Goal: Task Accomplishment & Management: Manage account settings

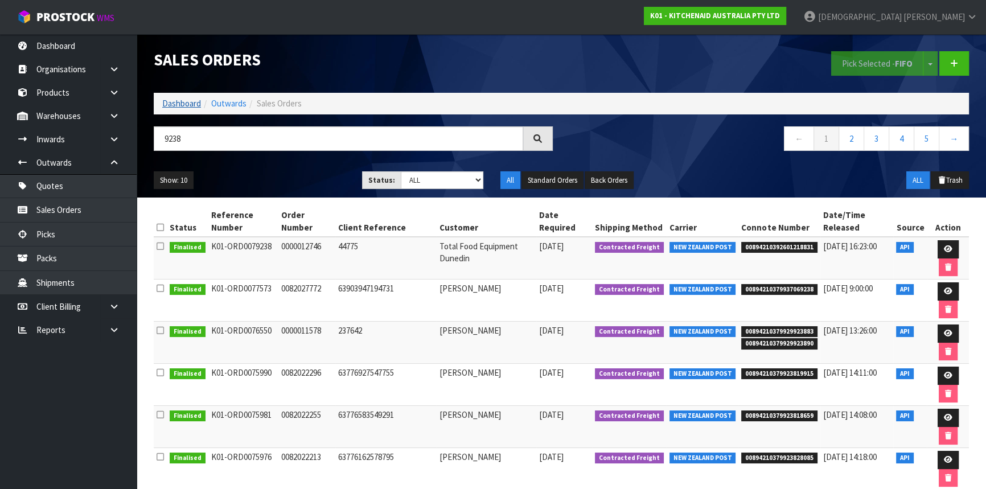
type input "9238"
click at [190, 98] on link "Dashboard" at bounding box center [181, 103] width 39 height 11
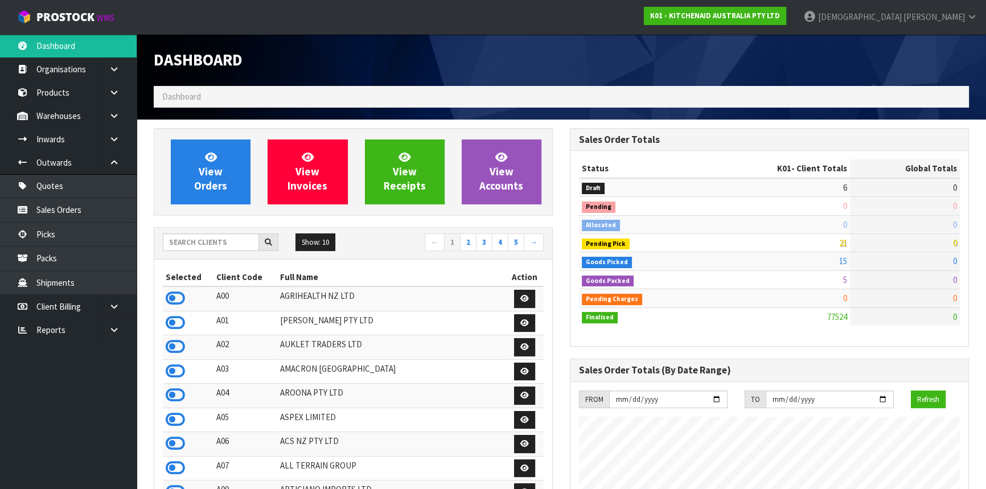
scroll to position [861, 416]
click at [194, 243] on input "text" at bounding box center [211, 242] width 96 height 18
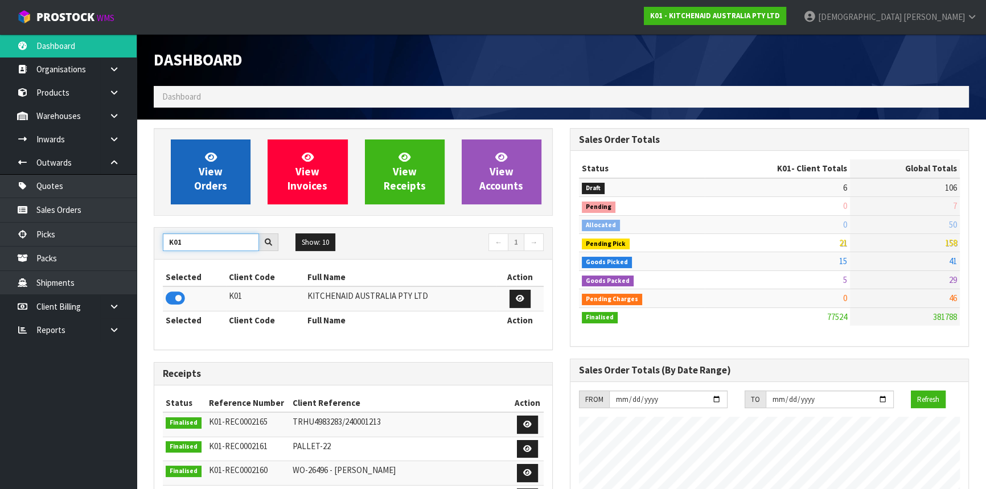
type input "K01"
click at [227, 156] on link "View Orders" at bounding box center [211, 171] width 80 height 65
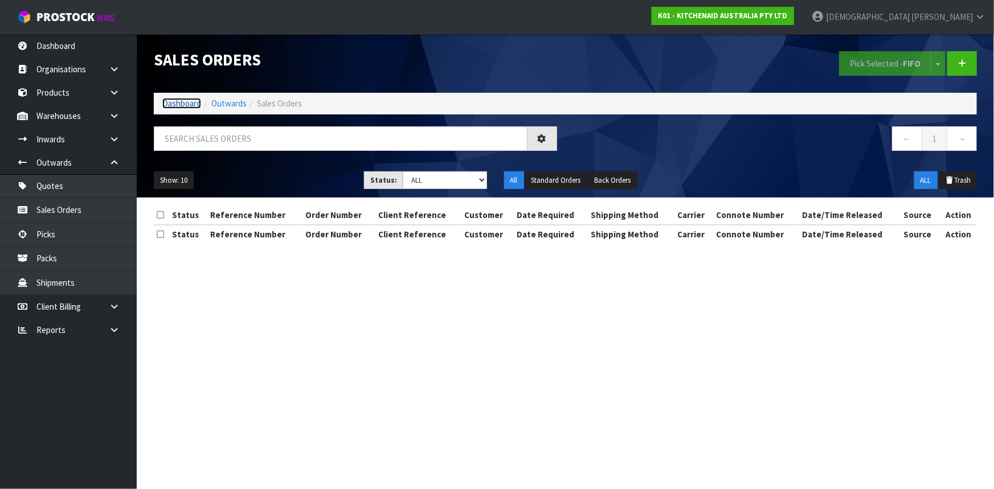
click at [188, 101] on link "Dashboard" at bounding box center [181, 103] width 39 height 11
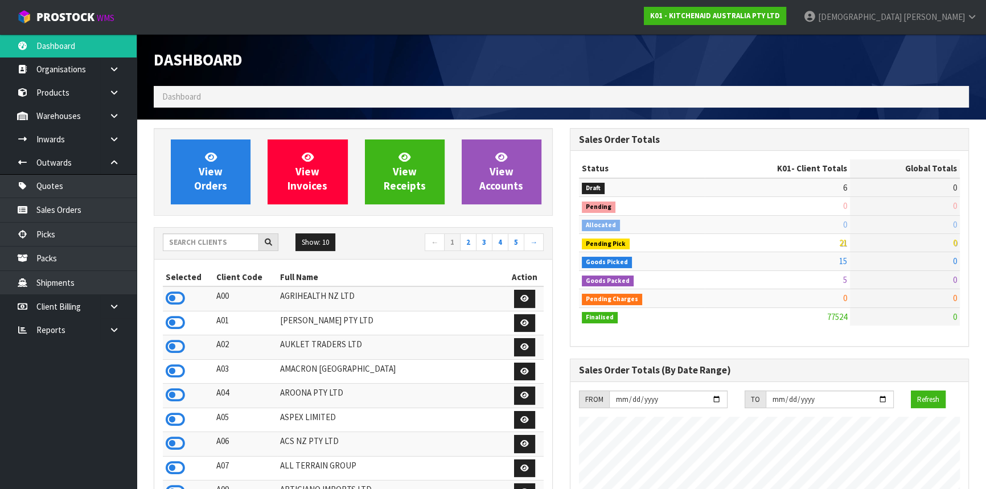
scroll to position [861, 416]
click at [199, 96] on span "Dashboard" at bounding box center [181, 96] width 39 height 11
click at [80, 210] on link "Sales Orders" at bounding box center [68, 209] width 137 height 23
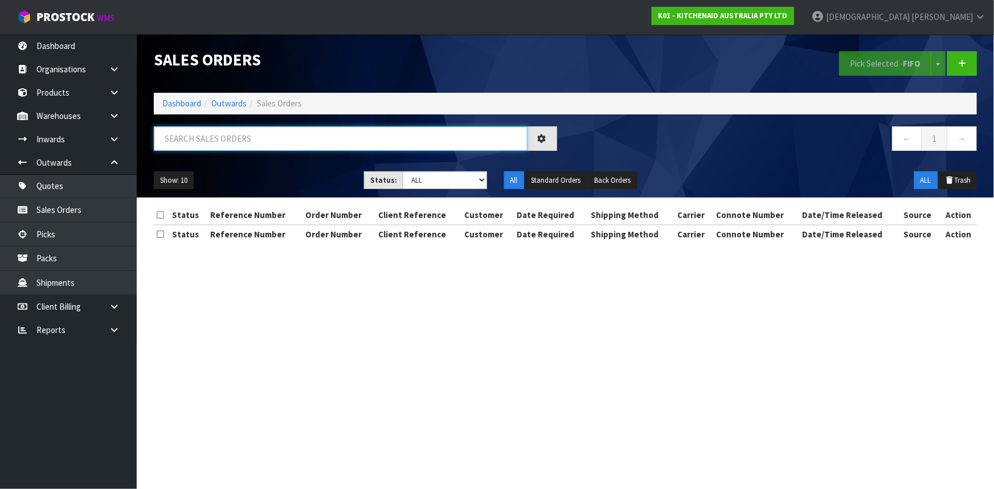
click at [250, 130] on input "text" at bounding box center [341, 138] width 374 height 24
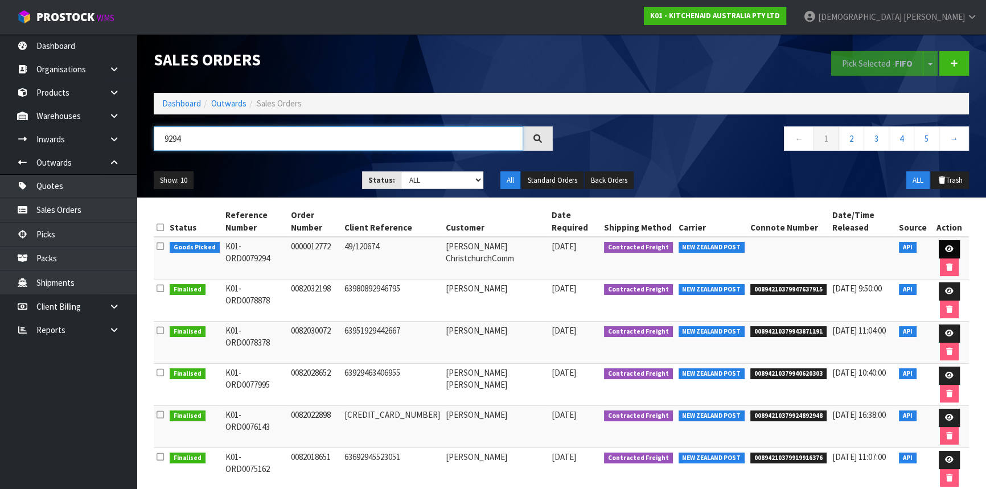
type input "9294"
click at [947, 249] on icon at bounding box center [949, 248] width 9 height 7
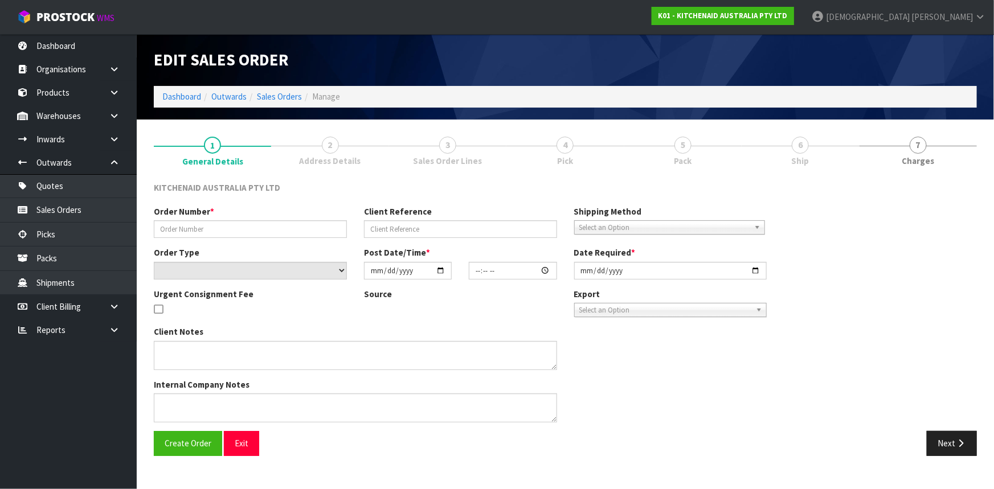
type input "0000012772"
type input "49/120674"
select select "number:0"
type input "[DATE]"
type input "13:33:14.000"
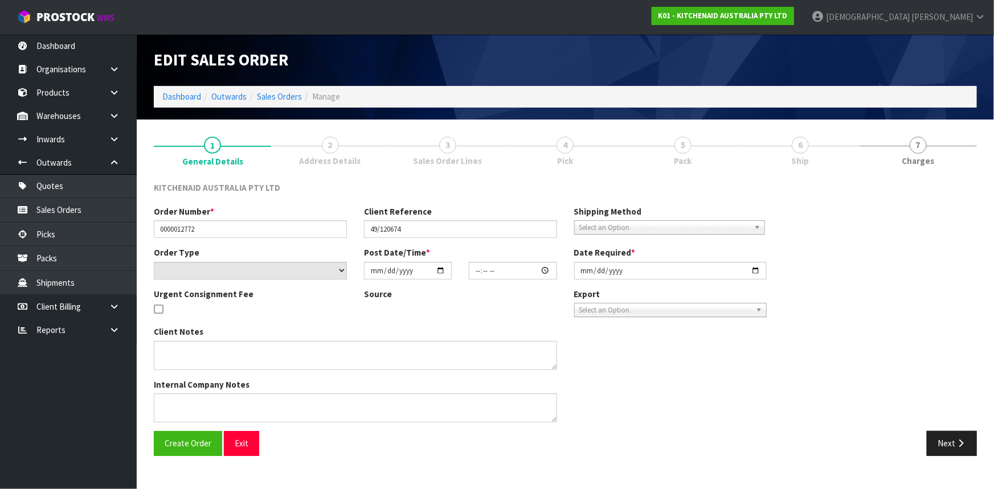
type input "[DATE]"
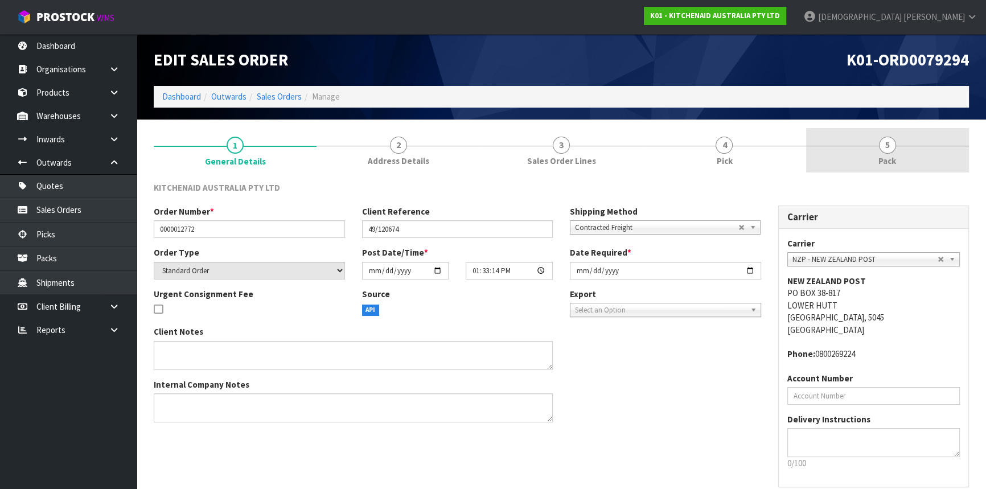
click at [900, 148] on link "5 Pack" at bounding box center [887, 150] width 163 height 45
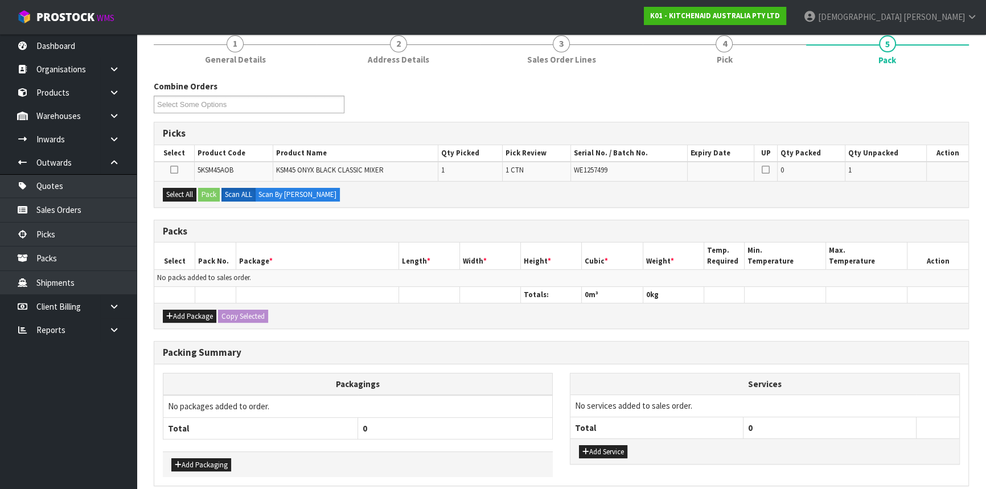
scroll to position [103, 0]
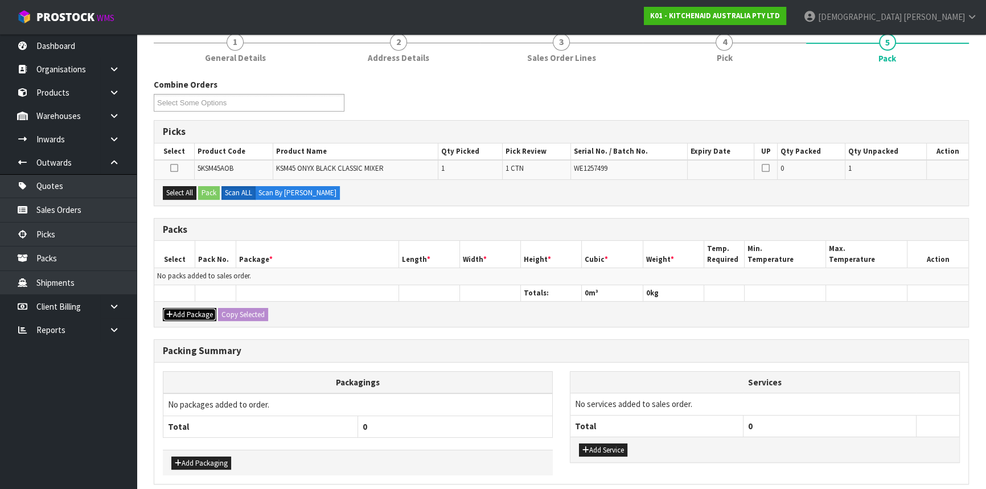
click at [177, 310] on button "Add Package" at bounding box center [190, 315] width 54 height 14
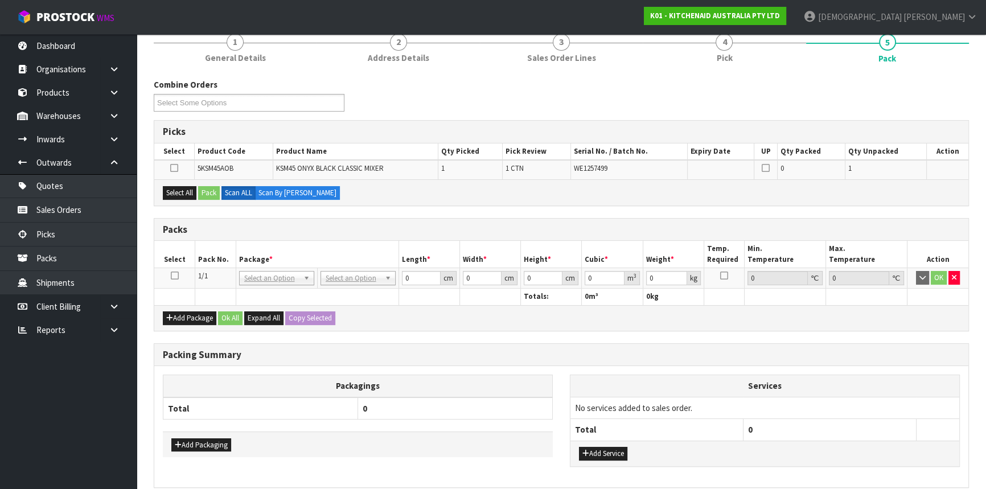
click at [171, 276] on icon at bounding box center [175, 276] width 8 height 1
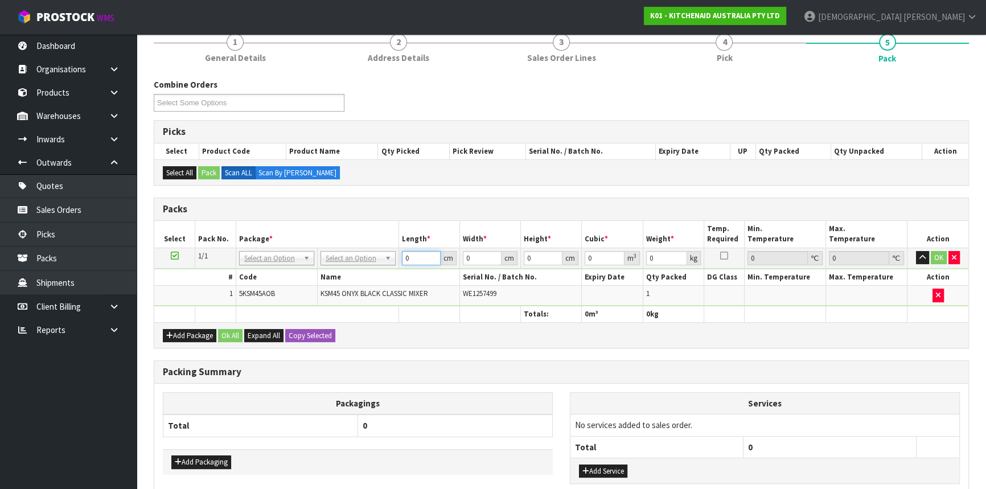
drag, startPoint x: 421, startPoint y: 262, endPoint x: 366, endPoint y: 262, distance: 55.2
click at [366, 262] on tr "1/1 NONE 007-001 007-002 007-004 007-009 007-013 007-014 007-015 007-017 007-01…" at bounding box center [561, 258] width 814 height 20
type input "42"
type input "29"
type input "54"
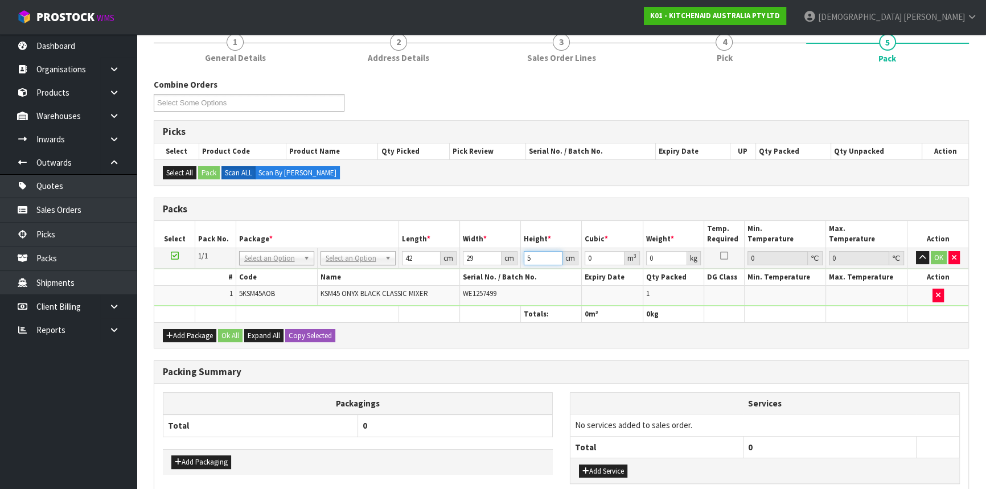
type input "0.065772"
type input "5"
type input "0.00609"
type input "0"
type input "4"
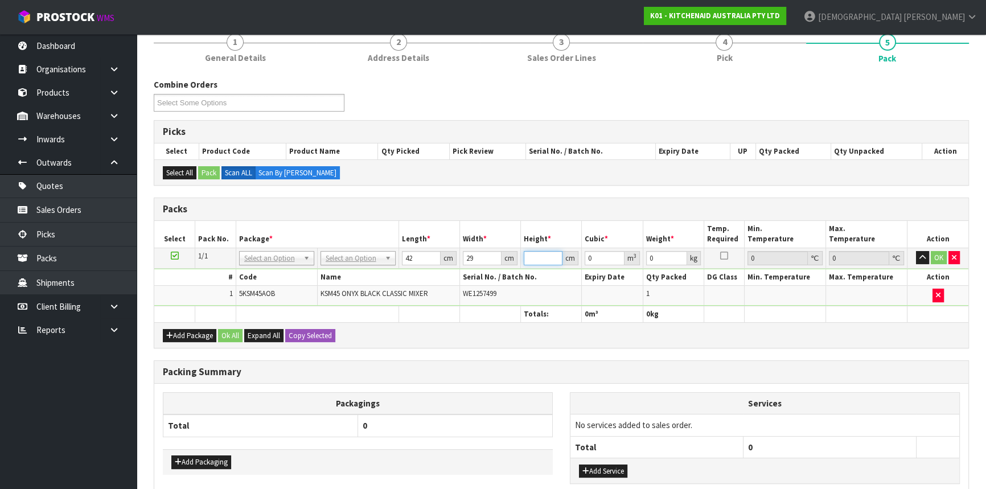
type input "0.004872"
type input "43"
type input "0.052374"
type input "43"
type input "13"
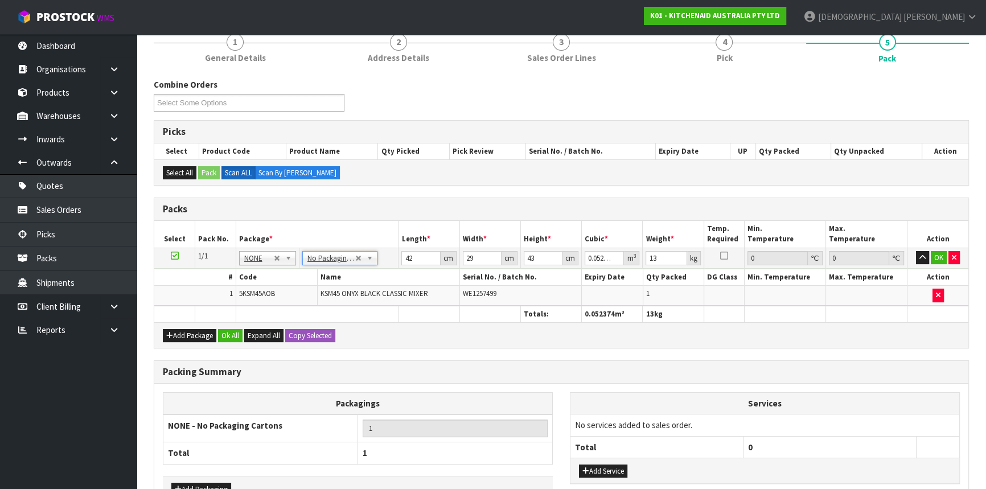
type input "0"
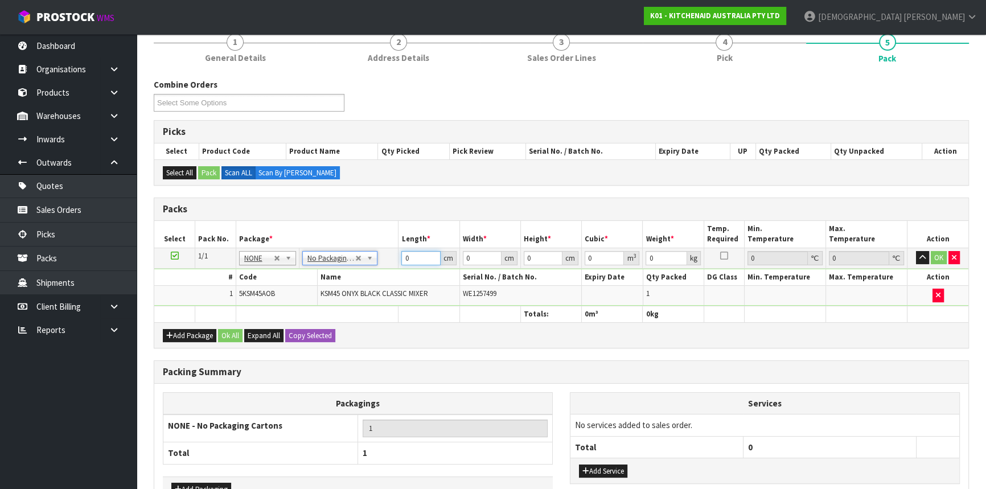
drag, startPoint x: 406, startPoint y: 257, endPoint x: 332, endPoint y: 257, distance: 74.0
click at [333, 257] on tr "1/1 NONE 007-001 007-002 007-004 007-009 007-013 007-014 007-015 007-017 007-01…" at bounding box center [561, 258] width 814 height 20
drag, startPoint x: 417, startPoint y: 257, endPoint x: 381, endPoint y: 257, distance: 35.3
click at [381, 257] on tr "1/1 NONE 007-001 007-002 007-004 007-009 007-013 007-014 007-015 007-017 007-01…" at bounding box center [561, 258] width 814 height 20
type input "42"
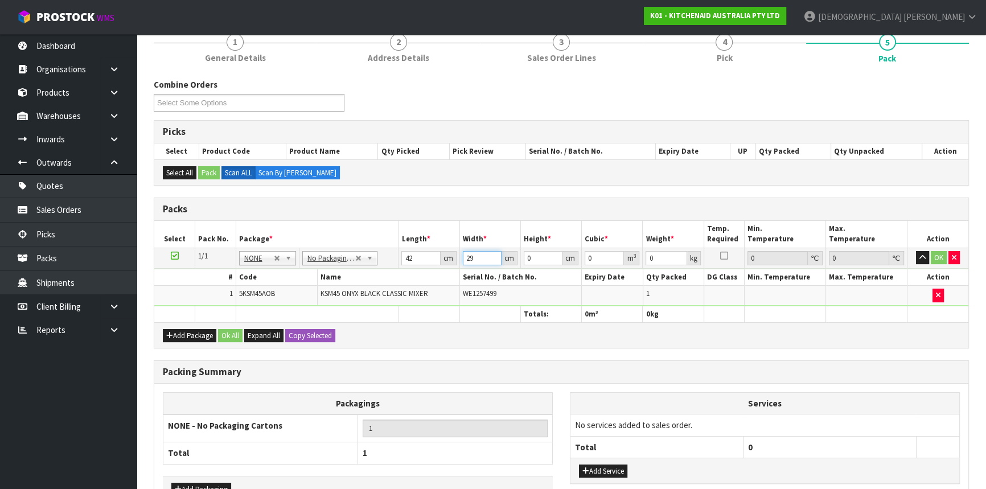
type input "29"
type input "4"
type input "0.004872"
type input "43"
type input "0.052374"
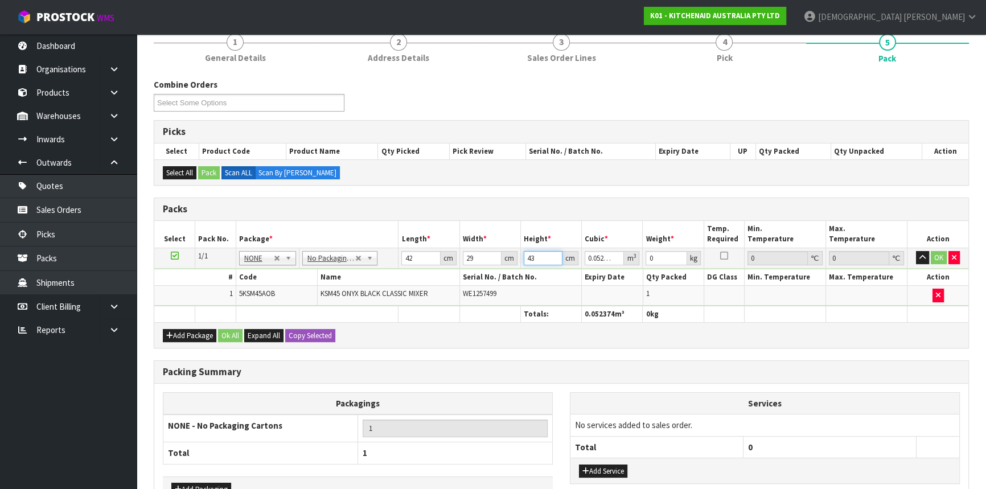
type input "43"
type input "13"
click at [234, 335] on button "Ok All" at bounding box center [230, 336] width 24 height 14
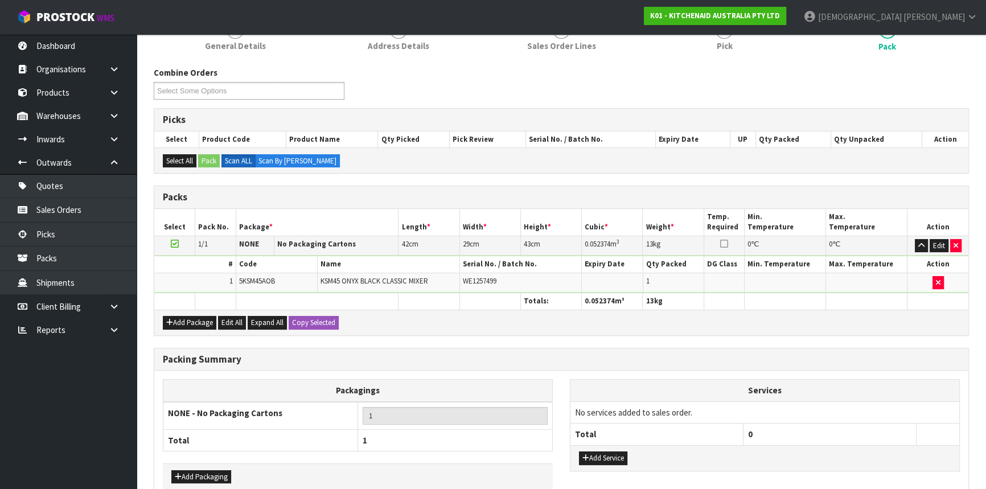
scroll to position [175, 0]
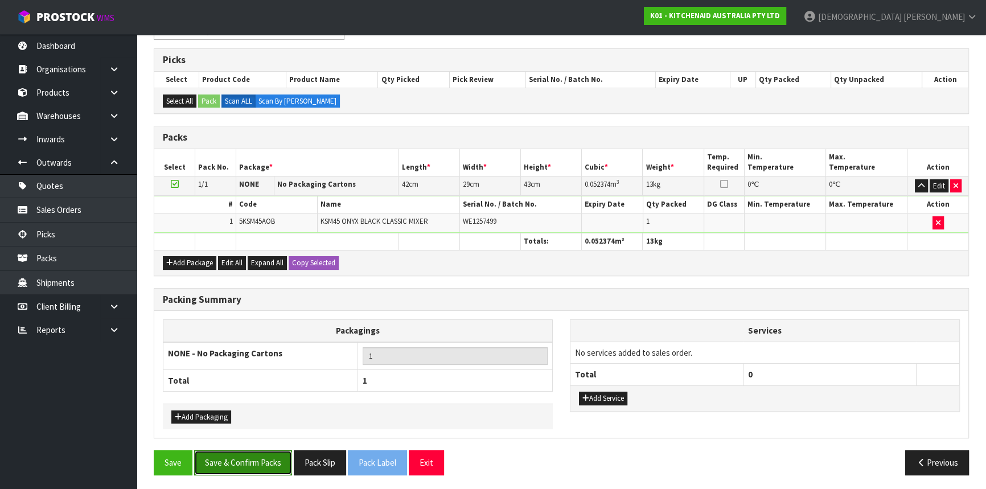
click at [253, 467] on button "Save & Confirm Packs" at bounding box center [243, 462] width 98 height 24
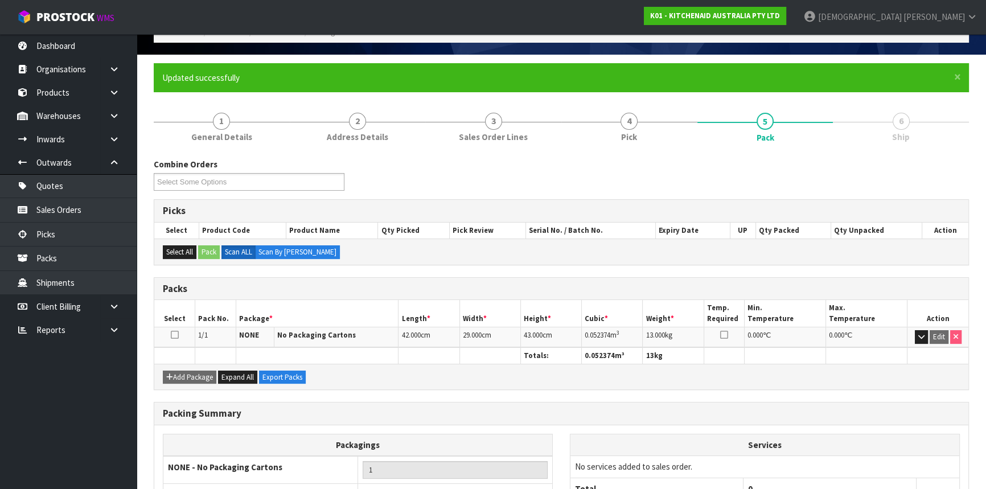
scroll to position [154, 0]
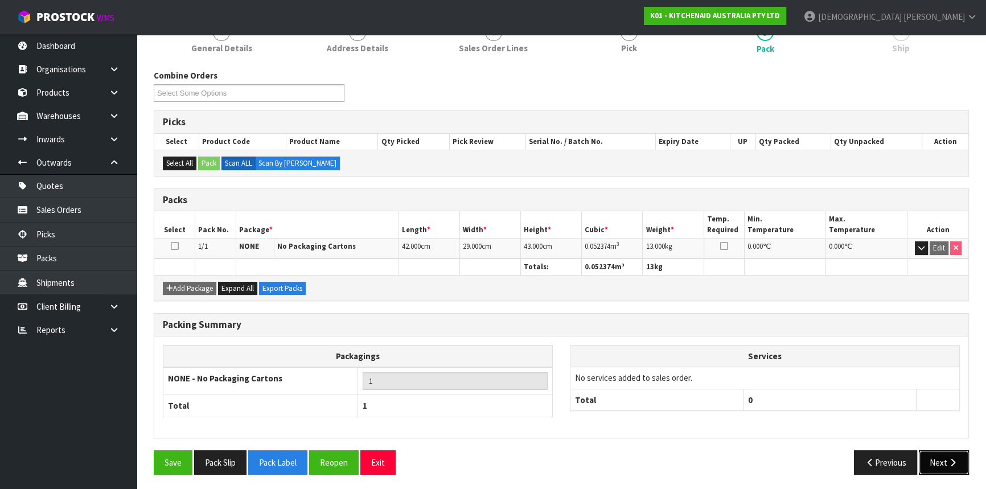
click at [948, 458] on icon "button" at bounding box center [952, 462] width 11 height 9
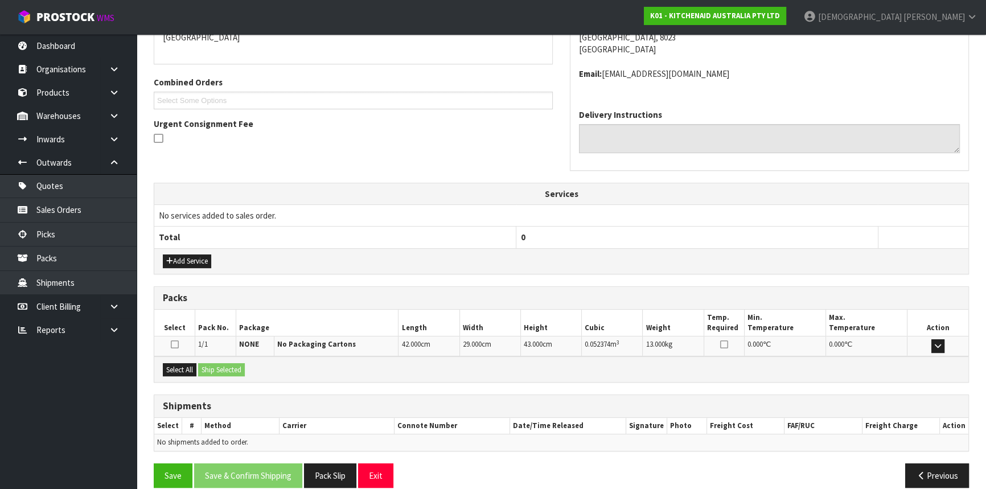
scroll to position [273, 0]
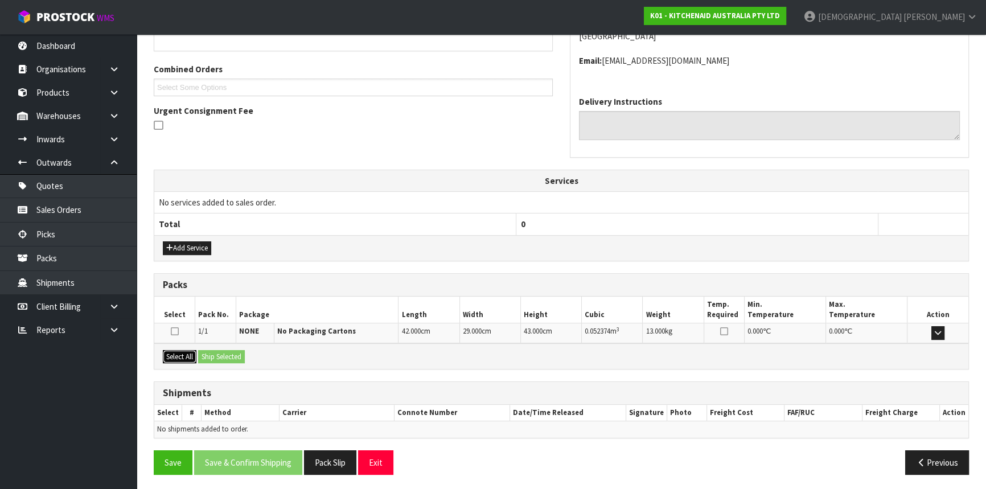
drag, startPoint x: 175, startPoint y: 354, endPoint x: 224, endPoint y: 354, distance: 49.0
click at [177, 354] on button "Select All" at bounding box center [180, 357] width 34 height 14
click at [224, 354] on button "Ship Selected" at bounding box center [221, 357] width 47 height 14
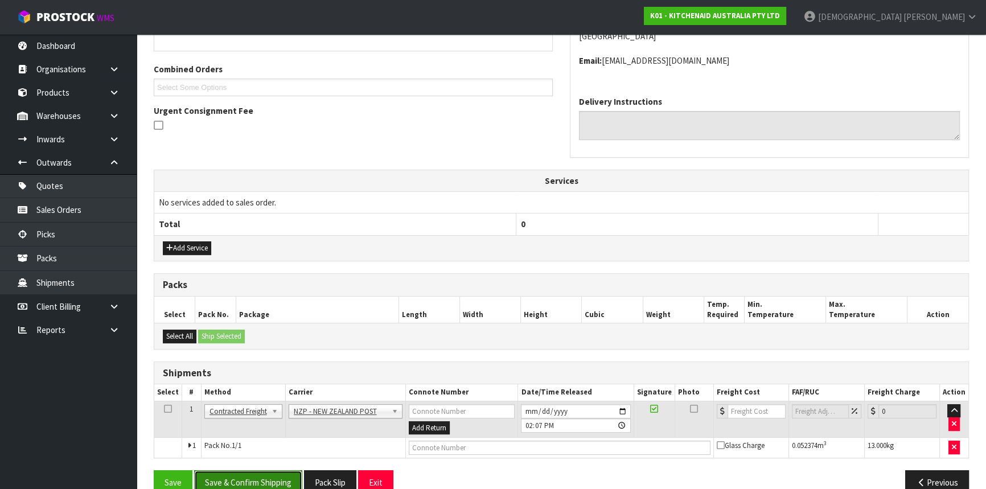
click at [252, 484] on button "Save & Confirm Shipping" at bounding box center [248, 482] width 108 height 24
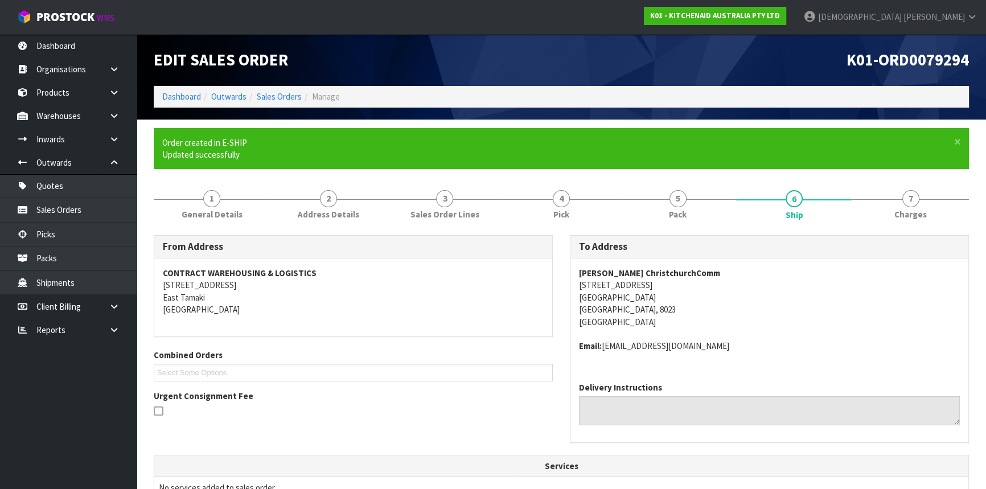
scroll to position [278, 0]
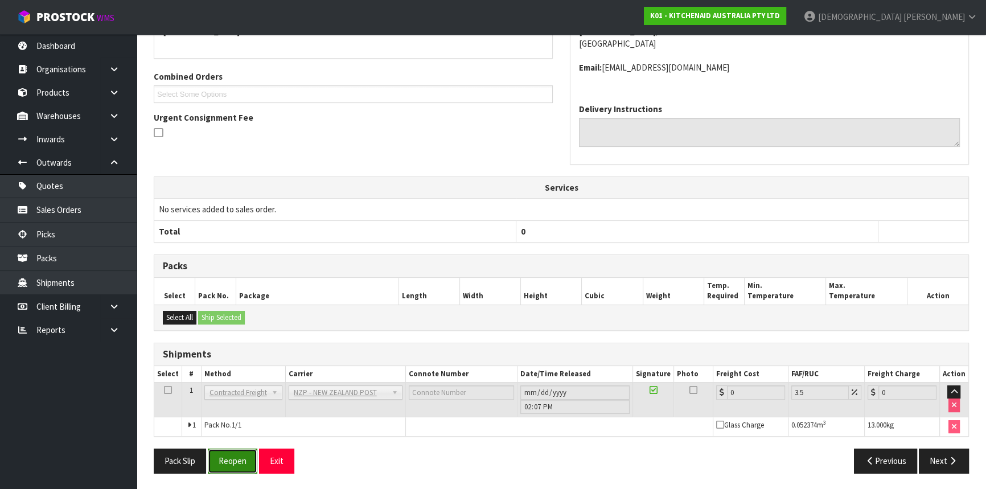
drag, startPoint x: 235, startPoint y: 466, endPoint x: 289, endPoint y: 452, distance: 55.9
click at [236, 466] on button "Reopen" at bounding box center [233, 461] width 50 height 24
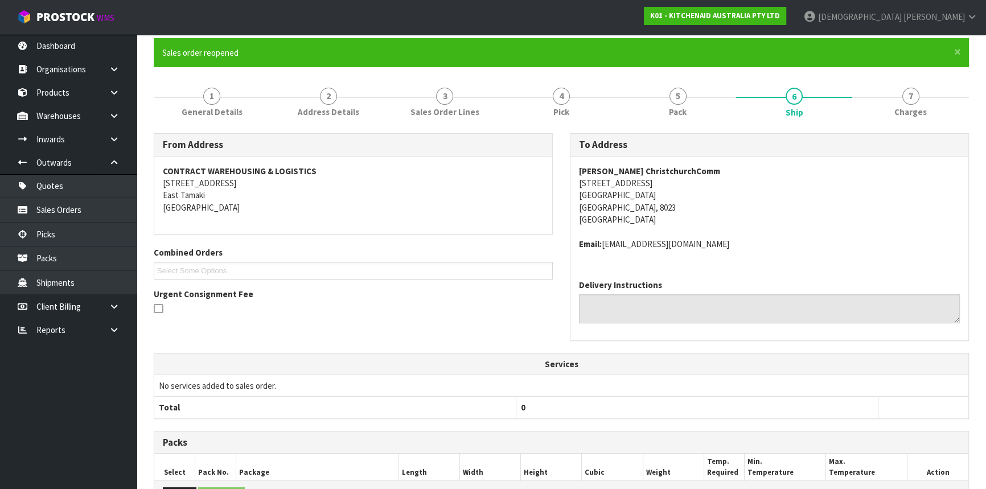
scroll to position [258, 0]
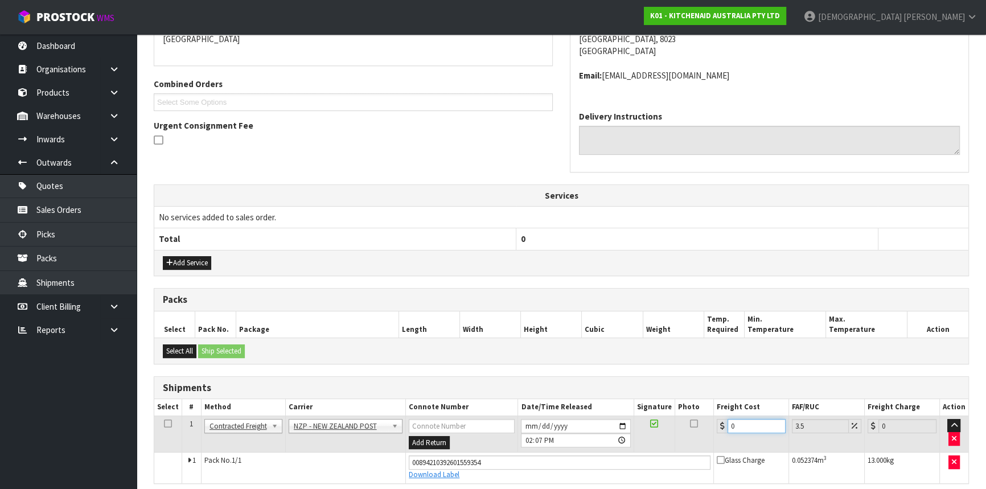
click at [691, 426] on tr "1 Client Local Pickup Customer Local Pickup Company Freight Contracted Freight …" at bounding box center [561, 434] width 814 height 37
type input "1"
type input "1.03"
type input "16"
type input "16.56"
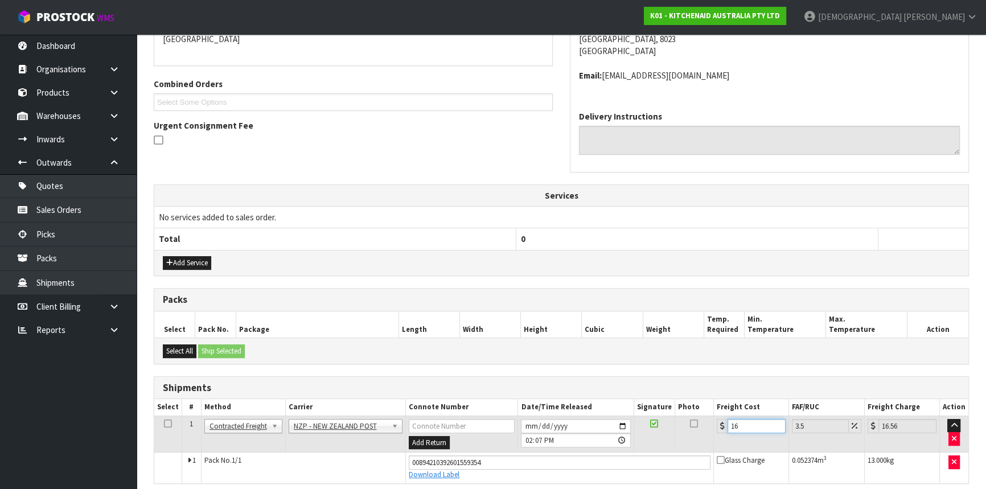
type input "16.6"
type input "17.18"
type input "16.61"
type input "17.19"
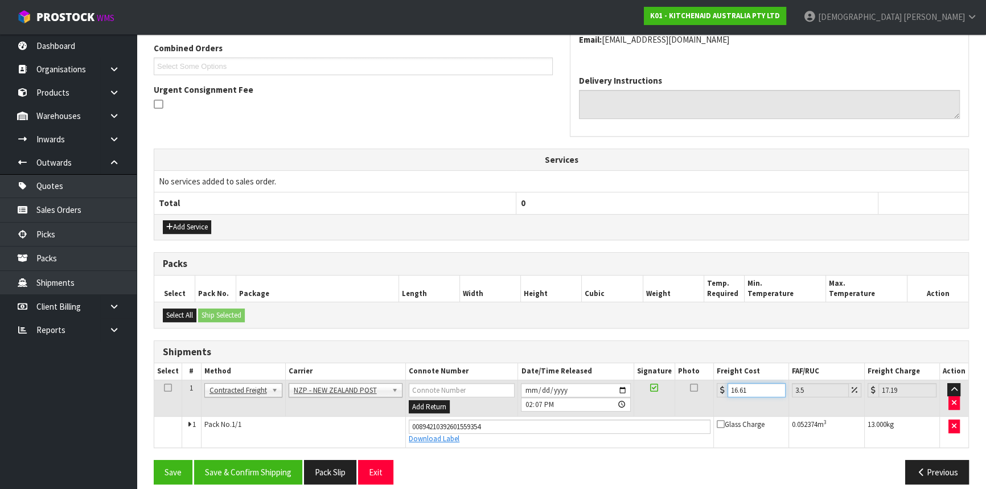
scroll to position [305, 0]
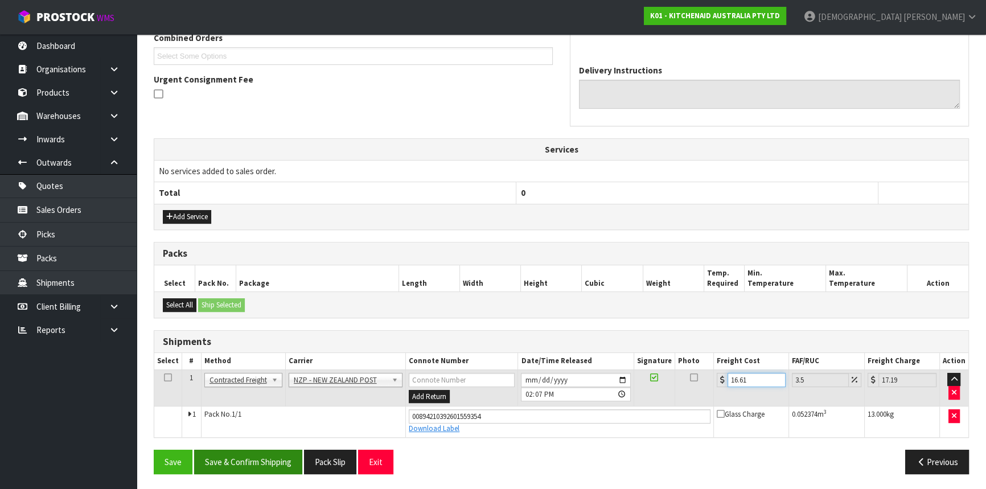
type input "16.61"
click at [236, 457] on button "Save & Confirm Shipping" at bounding box center [248, 462] width 108 height 24
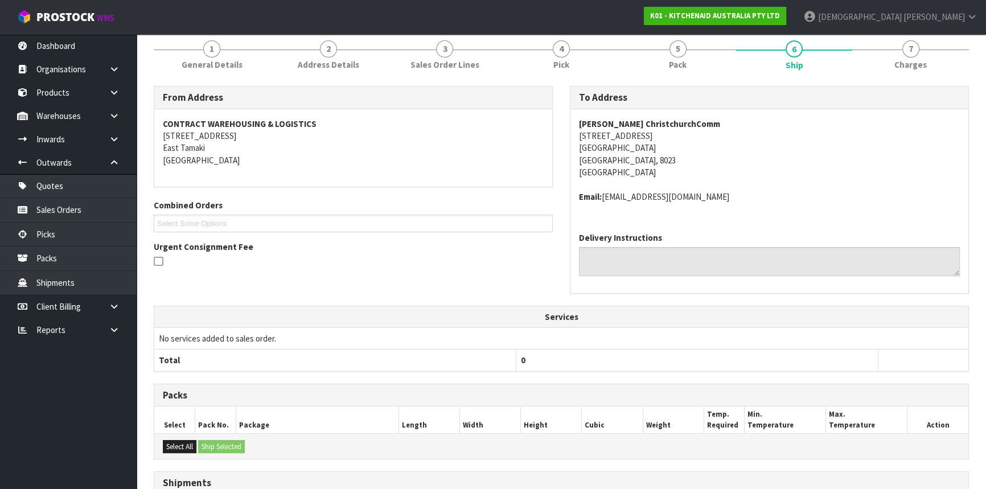
scroll to position [273, 0]
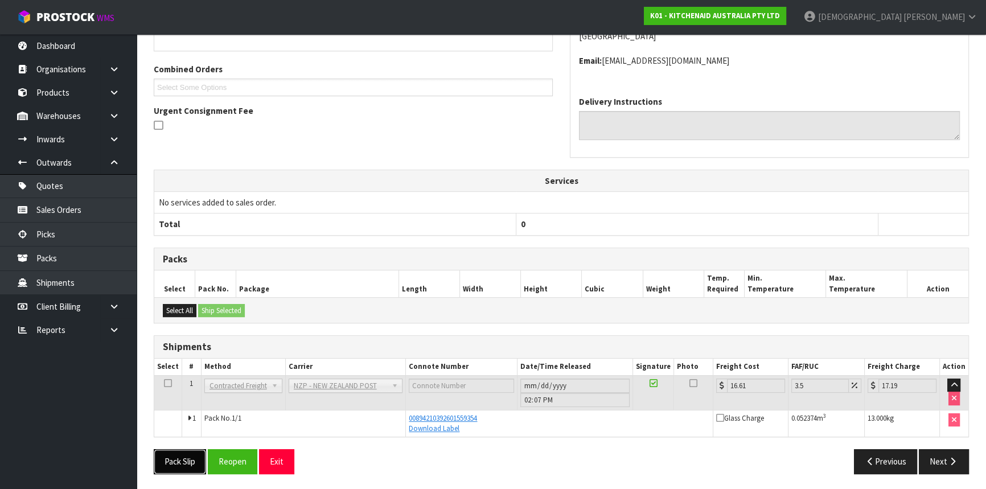
click at [173, 471] on button "Pack Slip" at bounding box center [180, 461] width 52 height 24
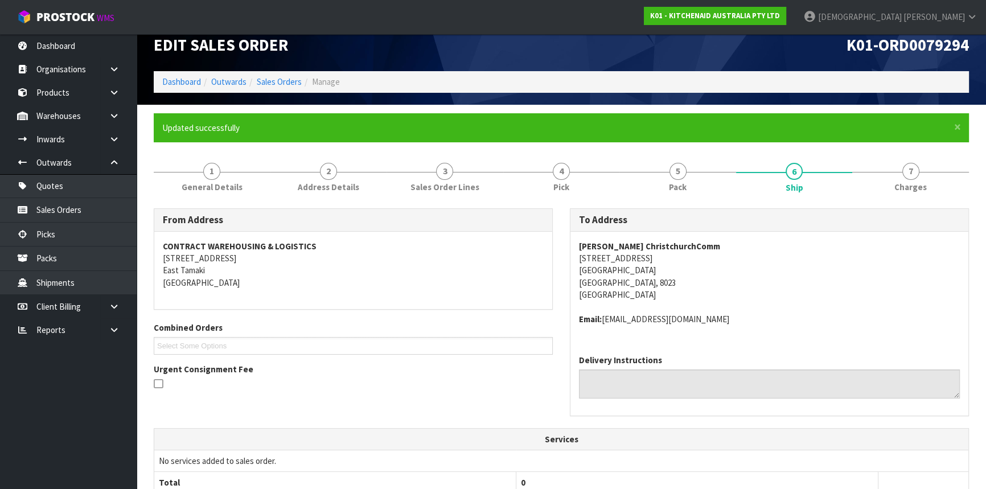
click at [289, 75] on ol "Dashboard Outwards Sales Orders Manage" at bounding box center [561, 81] width 815 height 21
click at [287, 79] on link "Sales Orders" at bounding box center [279, 81] width 45 height 11
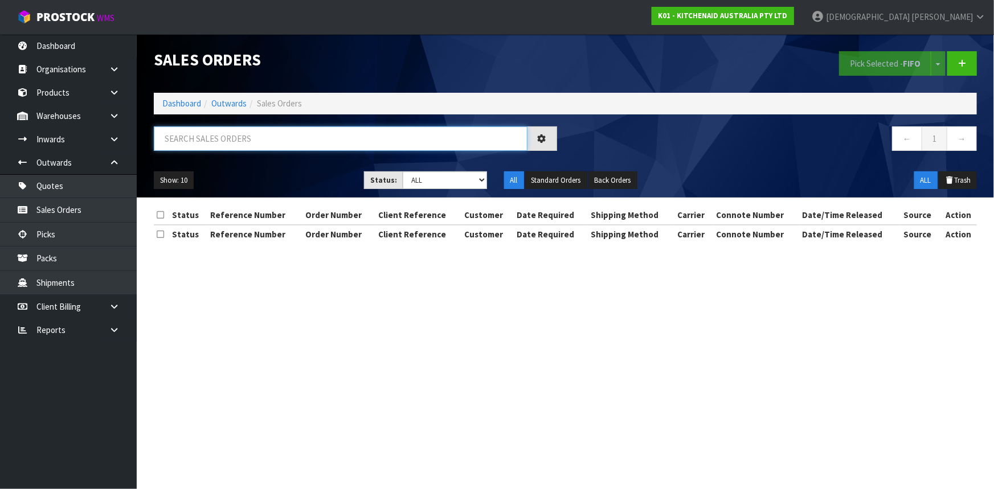
click at [270, 134] on input "text" at bounding box center [341, 138] width 374 height 24
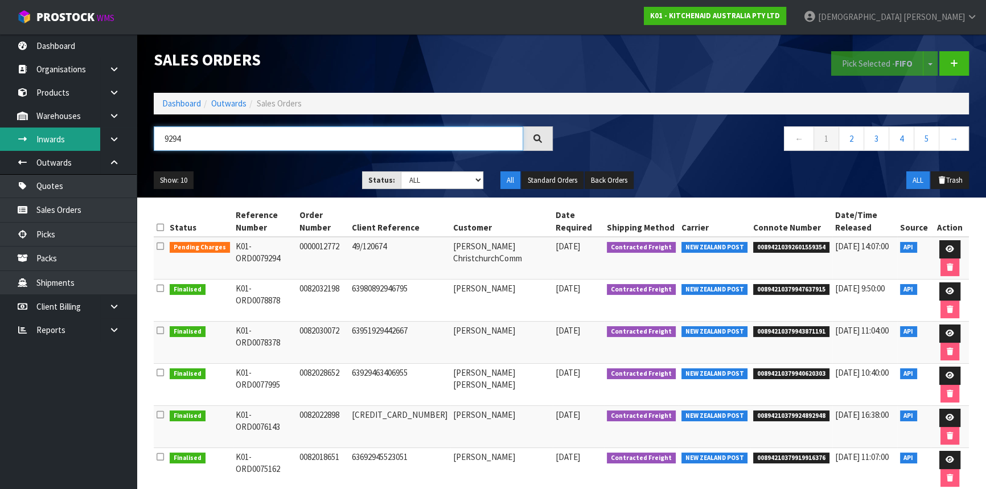
drag, startPoint x: 235, startPoint y: 139, endPoint x: 51, endPoint y: 145, distance: 184.0
click at [73, 146] on body "Toggle navigation ProStock WMS K01 - KITCHENAID AUSTRALIA PTY LTD [PERSON_NAME]…" at bounding box center [493, 244] width 986 height 489
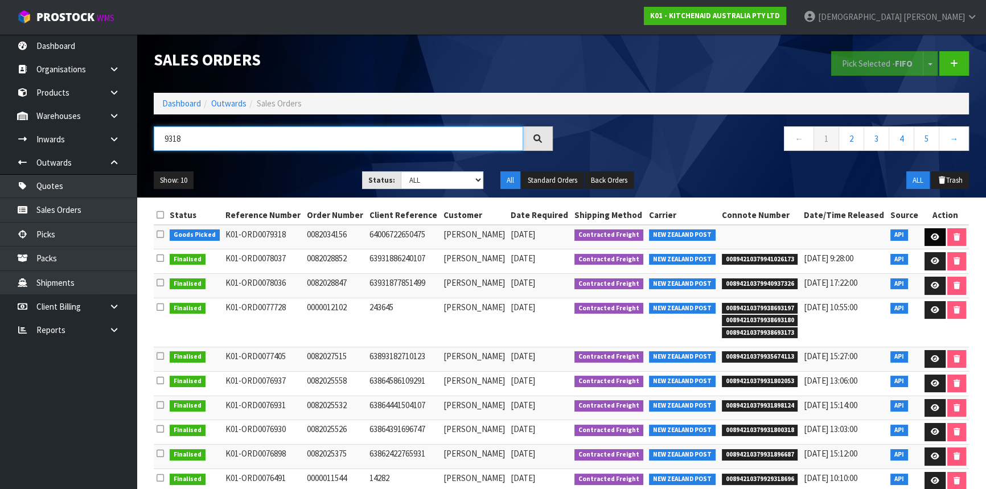
type input "9318"
click at [931, 239] on icon at bounding box center [935, 236] width 9 height 7
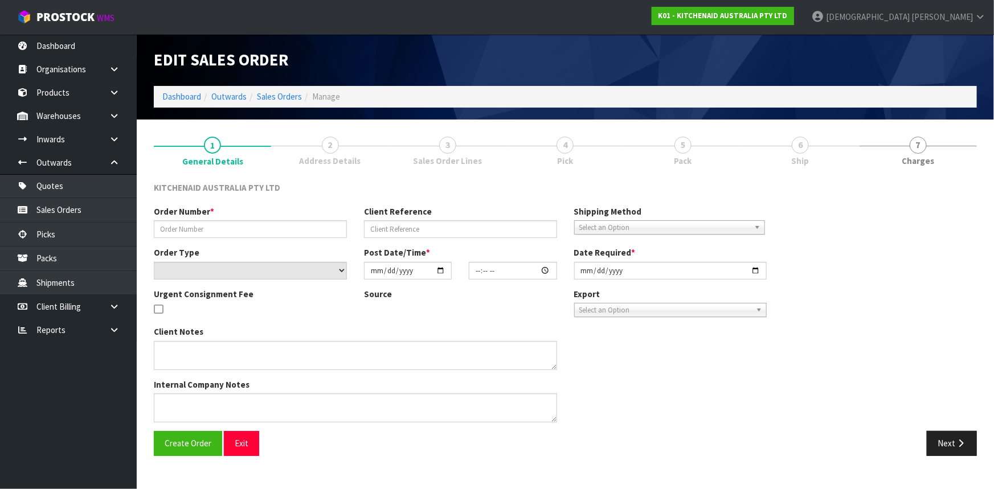
type input "0082034156"
type input "64006722650475"
select select "number:0"
type input "[DATE]"
type input "23:41:11.000"
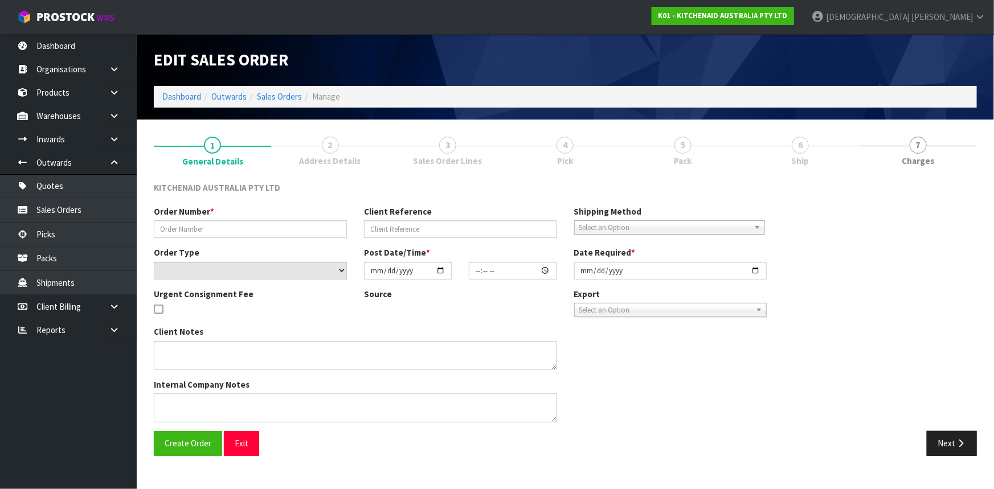
type input "[DATE]"
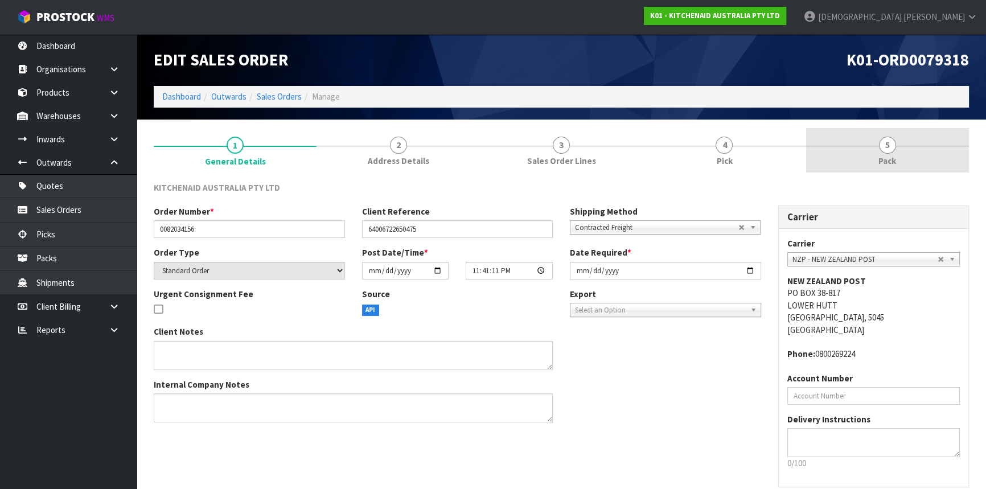
click at [853, 154] on link "5 Pack" at bounding box center [887, 150] width 163 height 45
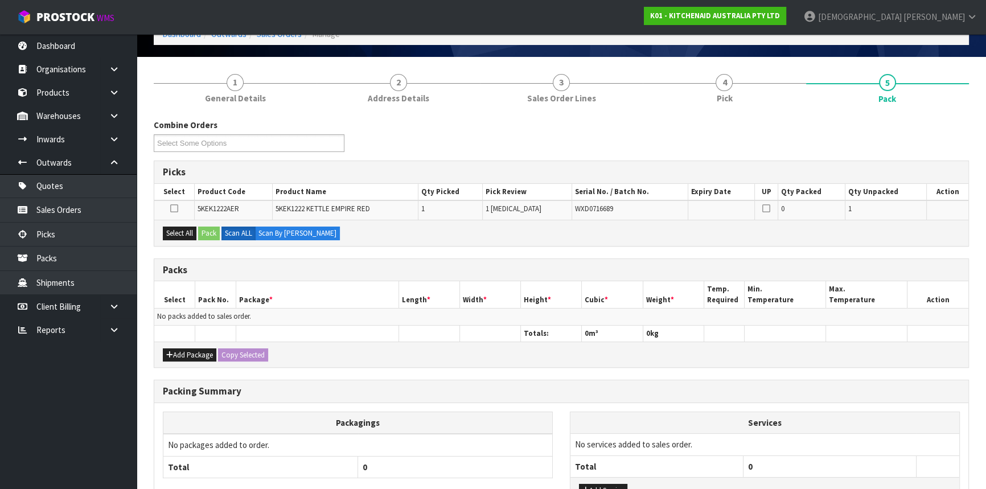
scroll to position [149, 0]
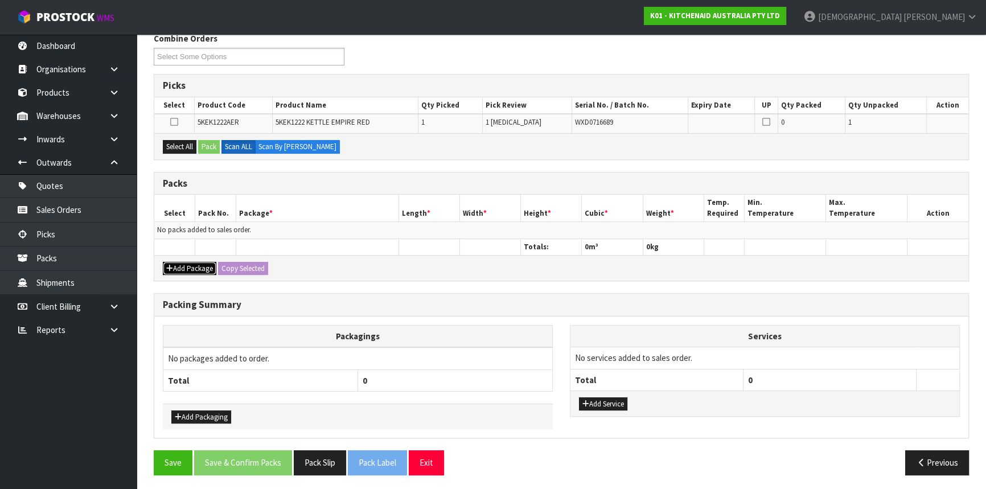
click at [199, 265] on button "Add Package" at bounding box center [190, 269] width 54 height 14
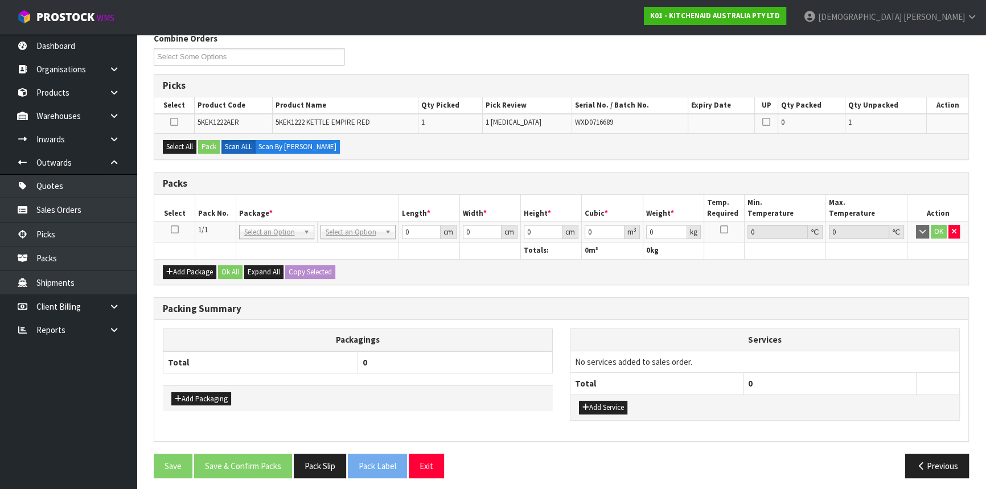
click at [173, 229] on icon at bounding box center [175, 229] width 8 height 1
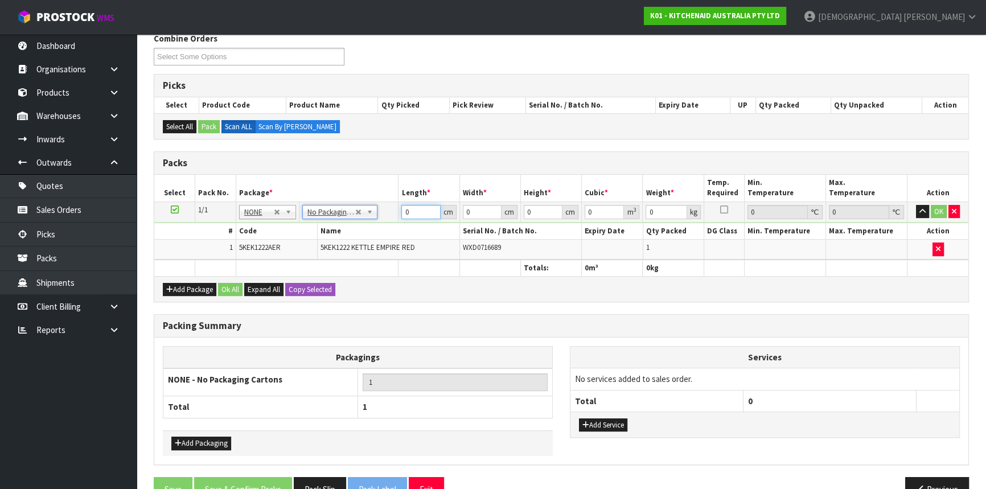
drag, startPoint x: 414, startPoint y: 212, endPoint x: 387, endPoint y: 212, distance: 26.8
click at [389, 211] on tr "1/1 NONE 007-001 007-002 007-004 007-009 007-013 007-014 007-015 007-017 007-01…" at bounding box center [561, 212] width 814 height 20
type input "44"
type input "25"
type input "2"
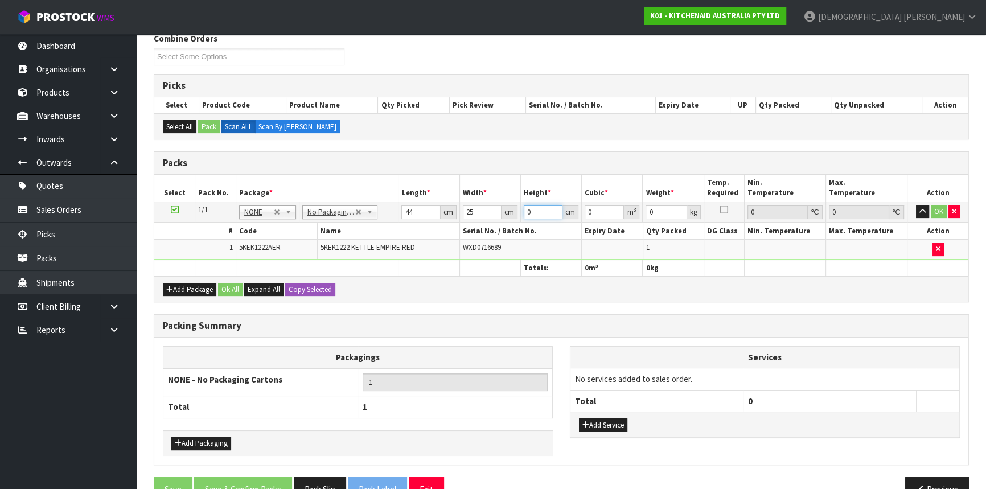
type input "0.0022"
type input "23"
type input "0.0253"
type input "23"
type input "3"
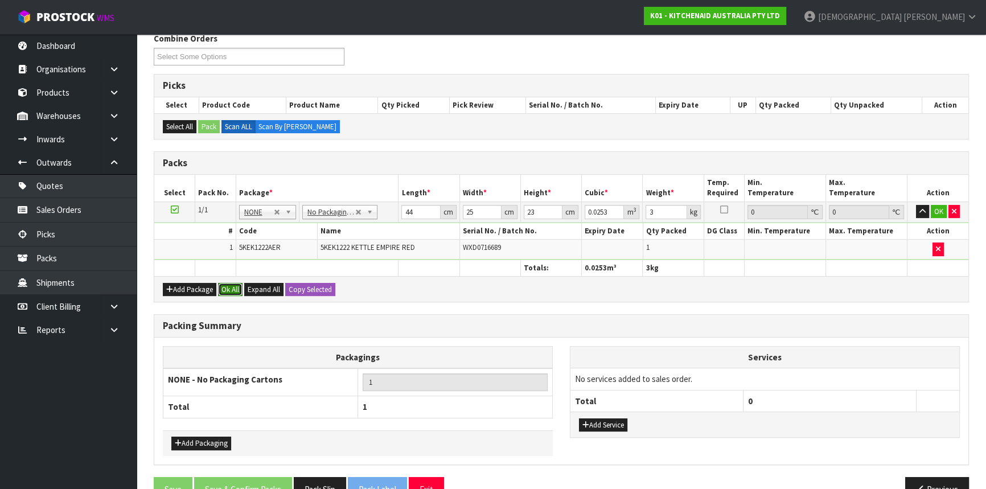
click at [222, 286] on button "Ok All" at bounding box center [230, 290] width 24 height 14
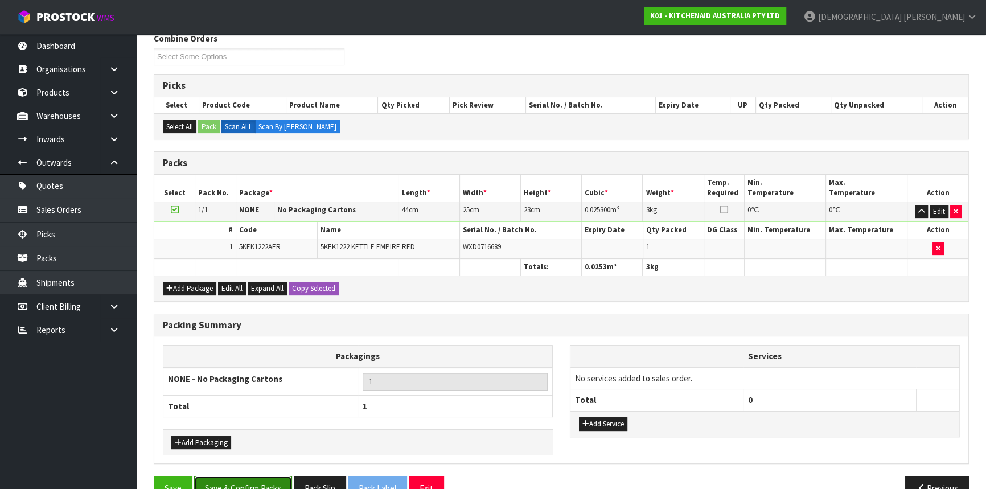
click at [242, 485] on button "Save & Confirm Packs" at bounding box center [243, 488] width 98 height 24
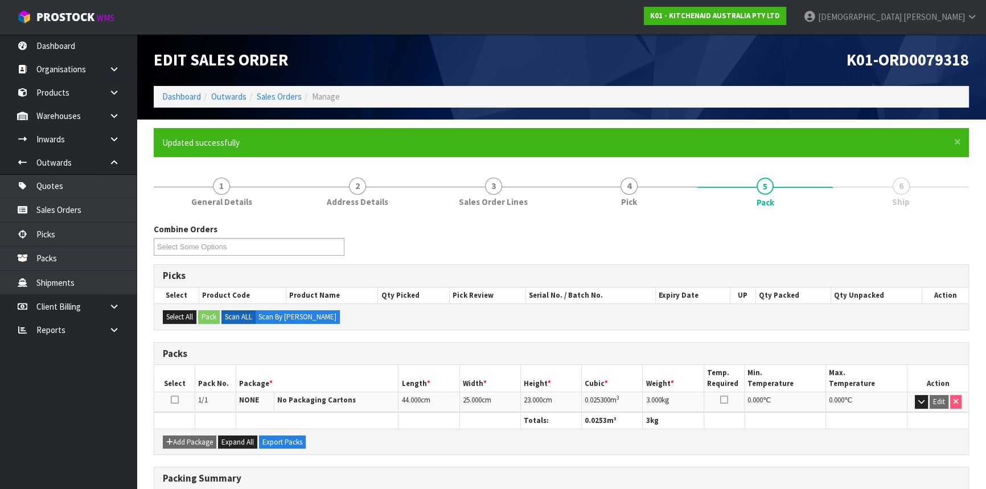
scroll to position [154, 0]
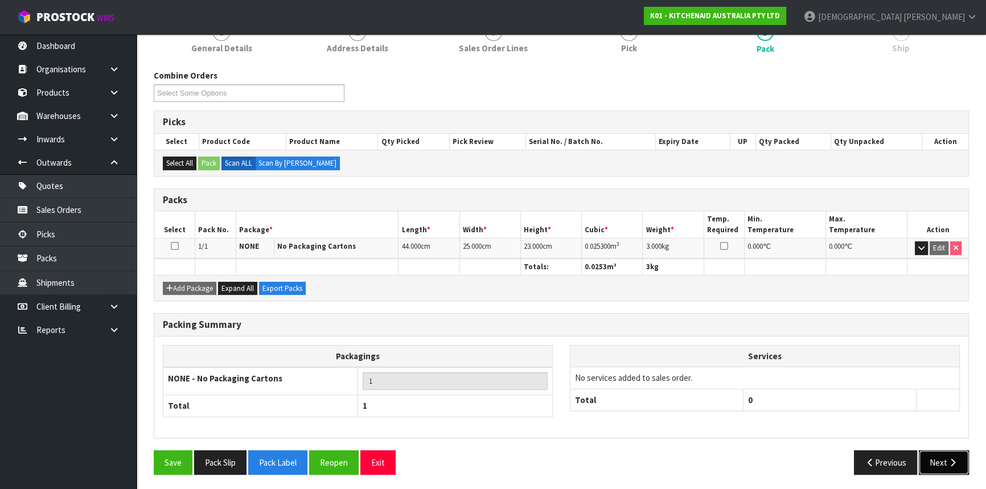
click at [939, 463] on button "Next" at bounding box center [944, 462] width 50 height 24
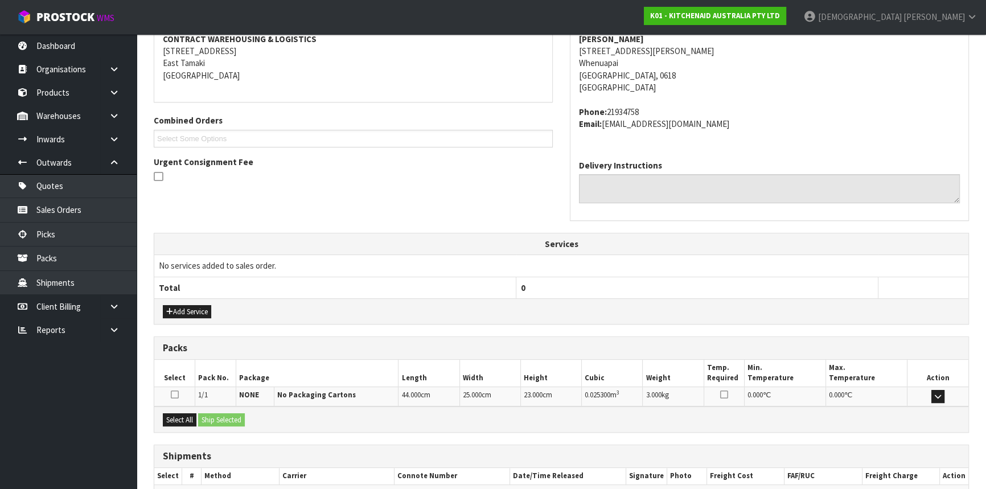
scroll to position [286, 0]
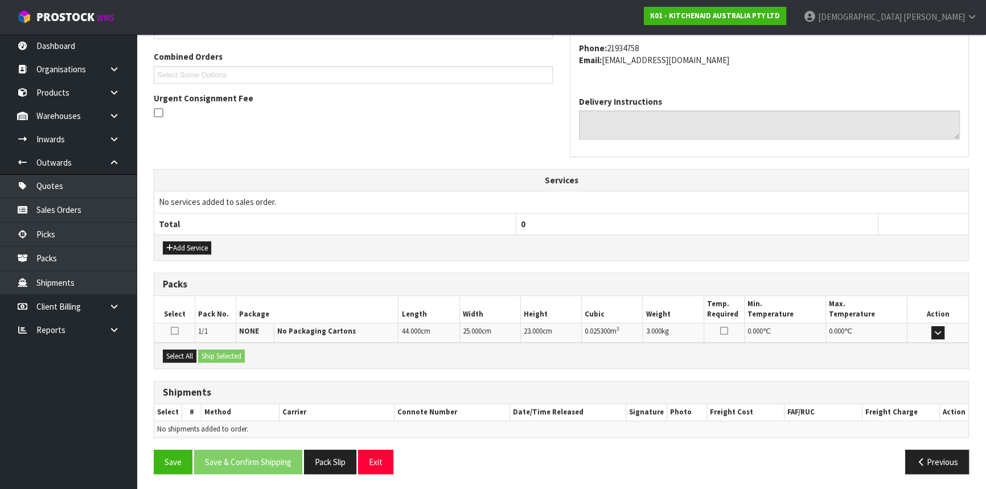
click at [180, 361] on div "Select All Ship Selected" at bounding box center [561, 356] width 814 height 26
click at [182, 357] on button "Select All" at bounding box center [180, 357] width 34 height 14
click at [240, 354] on button "Ship Selected" at bounding box center [221, 357] width 47 height 14
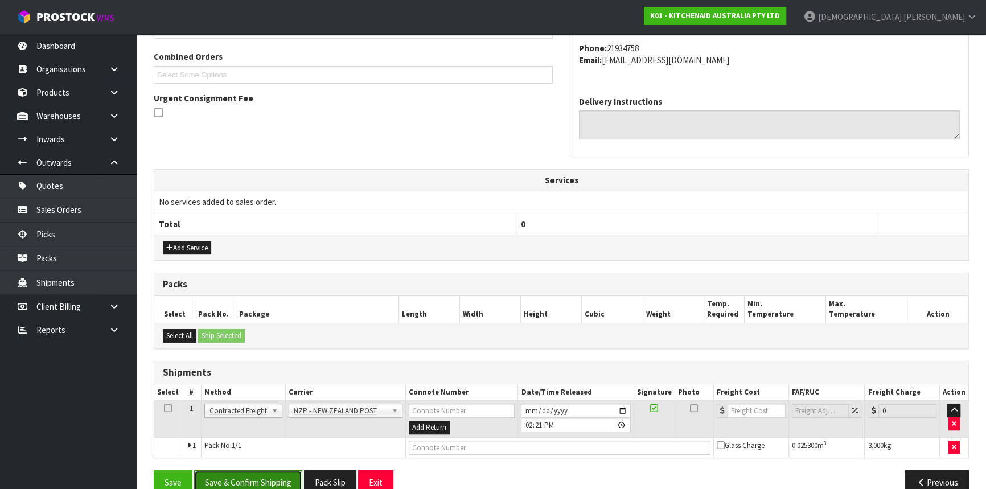
click at [251, 484] on button "Save & Confirm Shipping" at bounding box center [248, 482] width 108 height 24
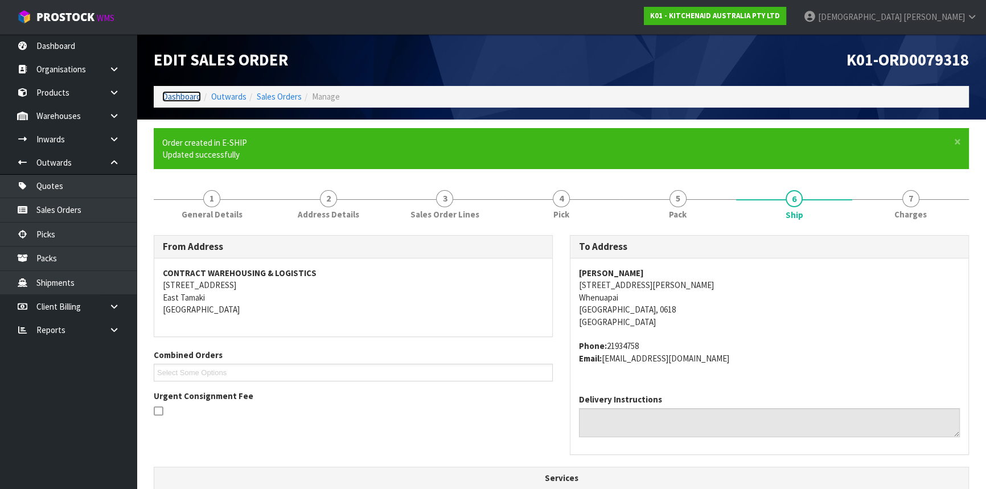
click at [183, 100] on link "Dashboard" at bounding box center [181, 96] width 39 height 11
click at [177, 89] on ol "Dashboard Outwards Sales Orders Manage" at bounding box center [561, 96] width 815 height 21
click at [179, 94] on link "Dashboard" at bounding box center [181, 96] width 39 height 11
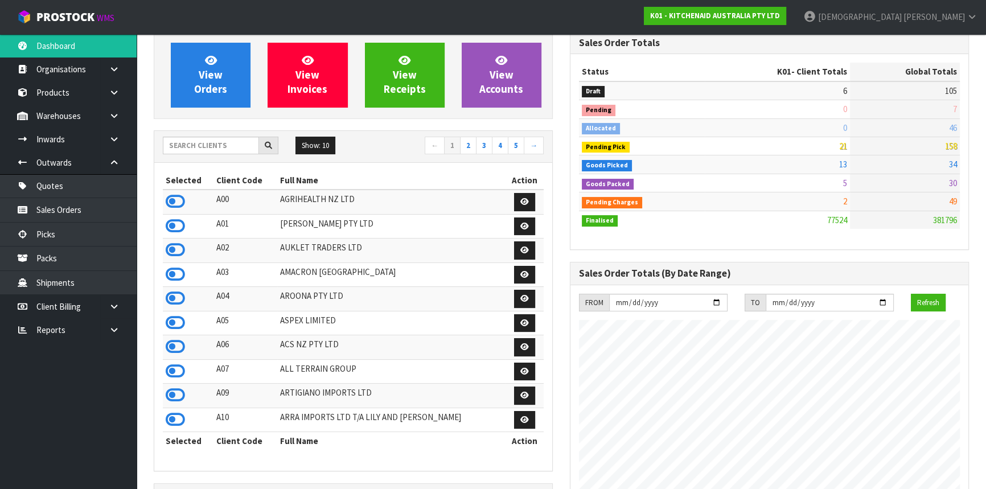
scroll to position [103, 0]
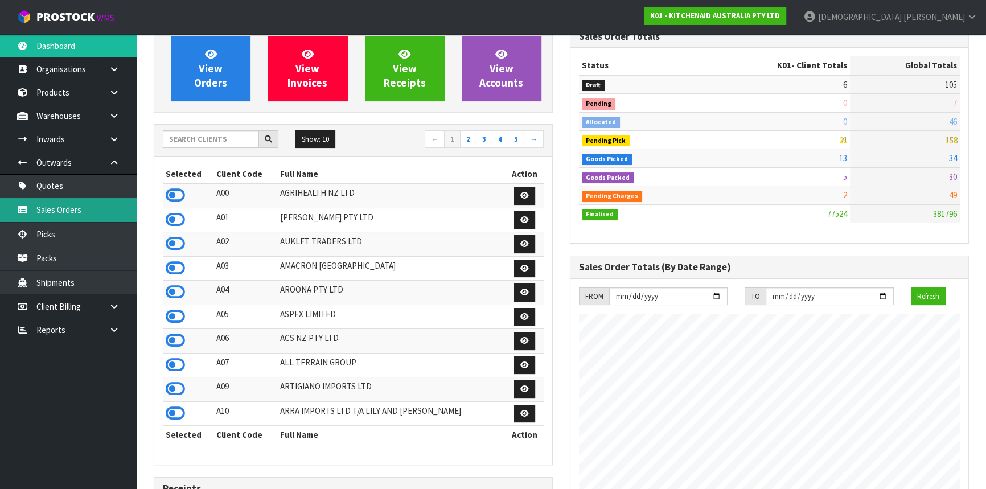
click at [63, 212] on link "Sales Orders" at bounding box center [68, 209] width 137 height 23
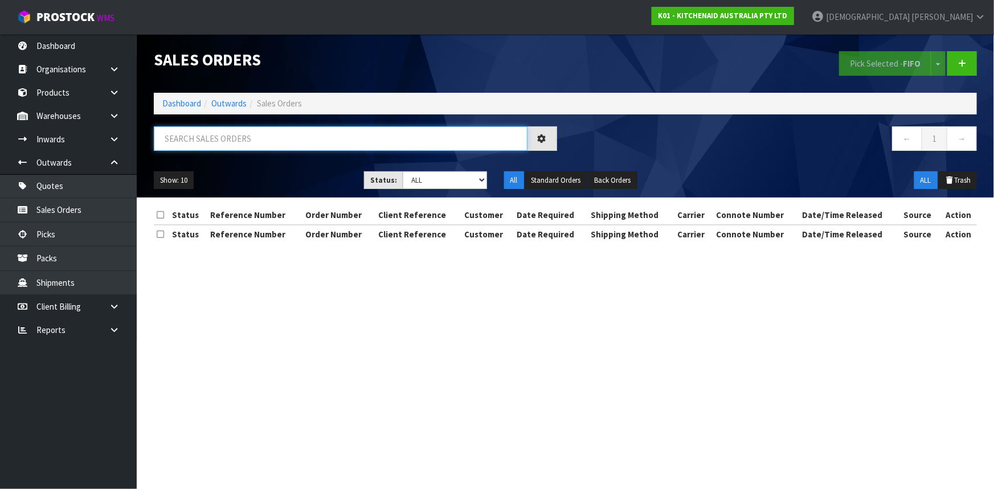
click at [288, 140] on input "text" at bounding box center [341, 138] width 374 height 24
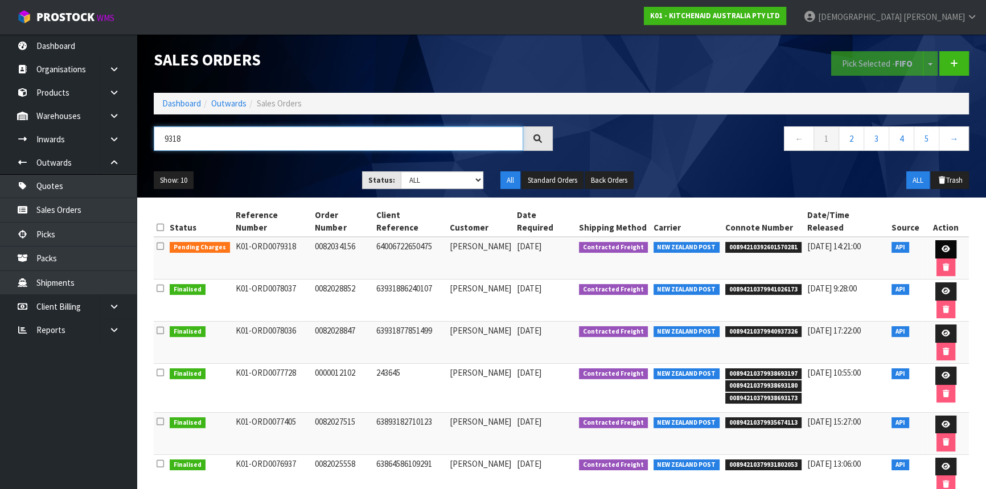
type input "9318"
click at [935, 240] on link at bounding box center [945, 249] width 21 height 18
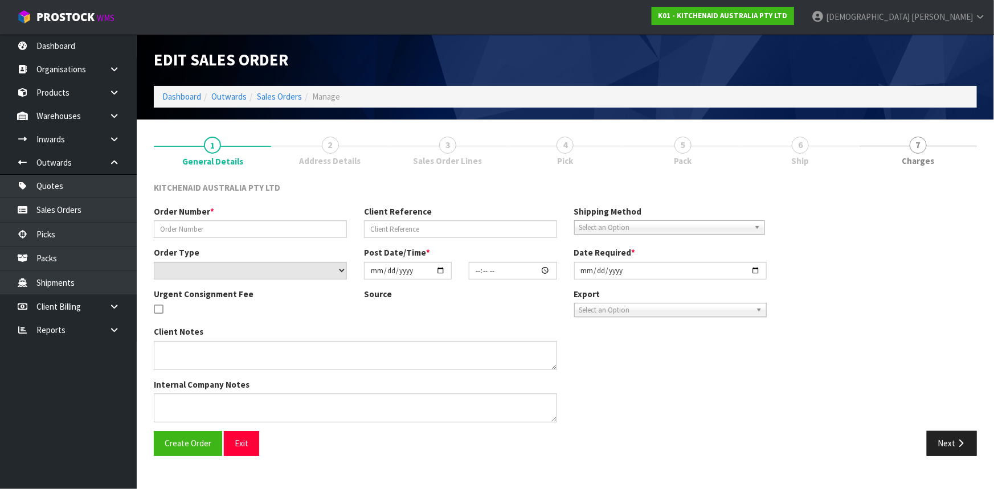
type input "0082034156"
type input "64006722650475"
select select "number:0"
type input "[DATE]"
type input "23:41:11.000"
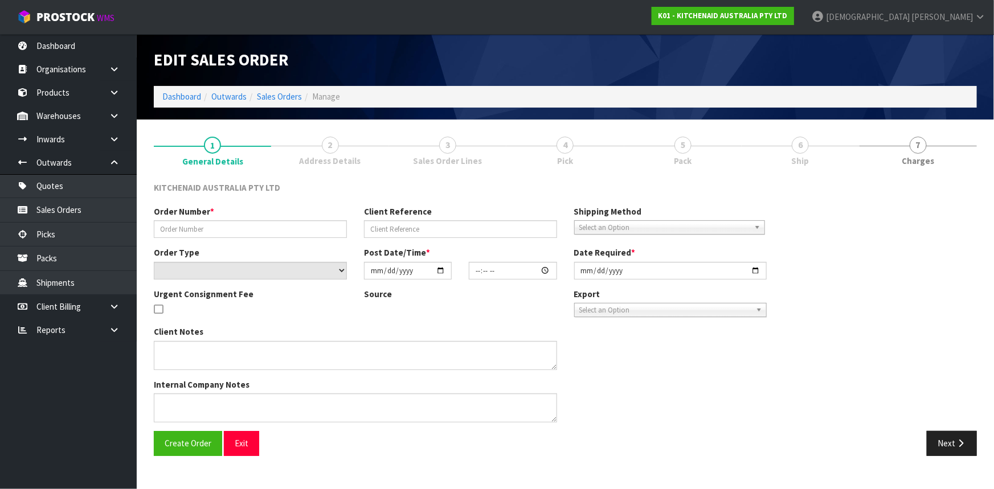
type input "[DATE]"
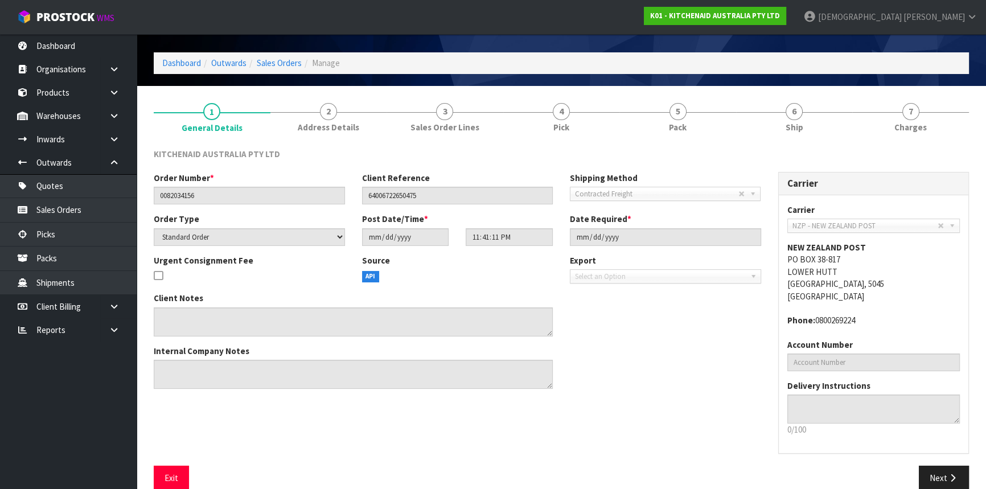
scroll to position [51, 0]
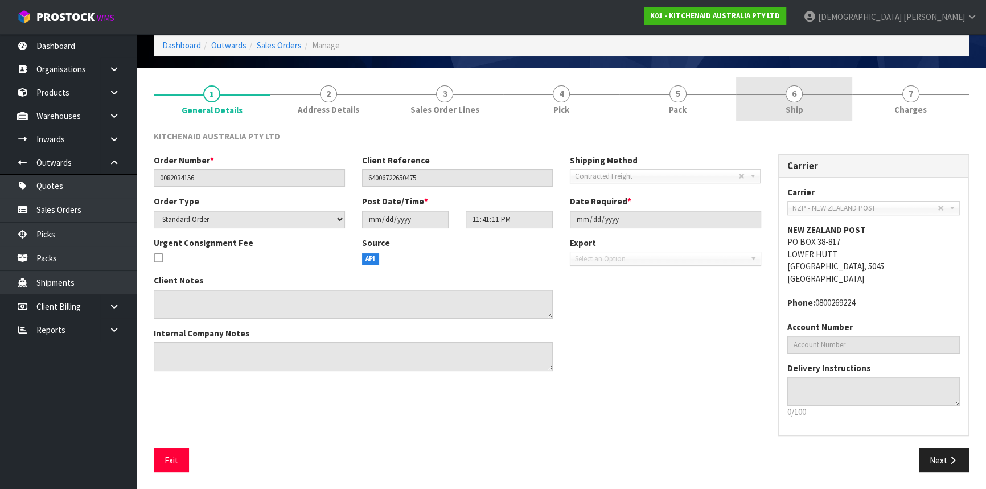
drag, startPoint x: 790, startPoint y: 105, endPoint x: 769, endPoint y: 118, distance: 24.8
click at [790, 105] on span "Ship" at bounding box center [795, 110] width 18 height 12
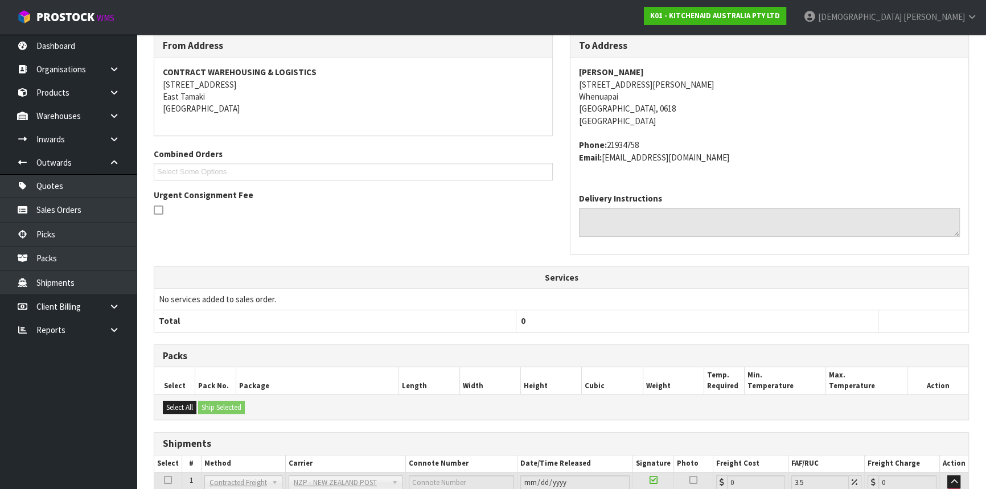
scroll to position [245, 0]
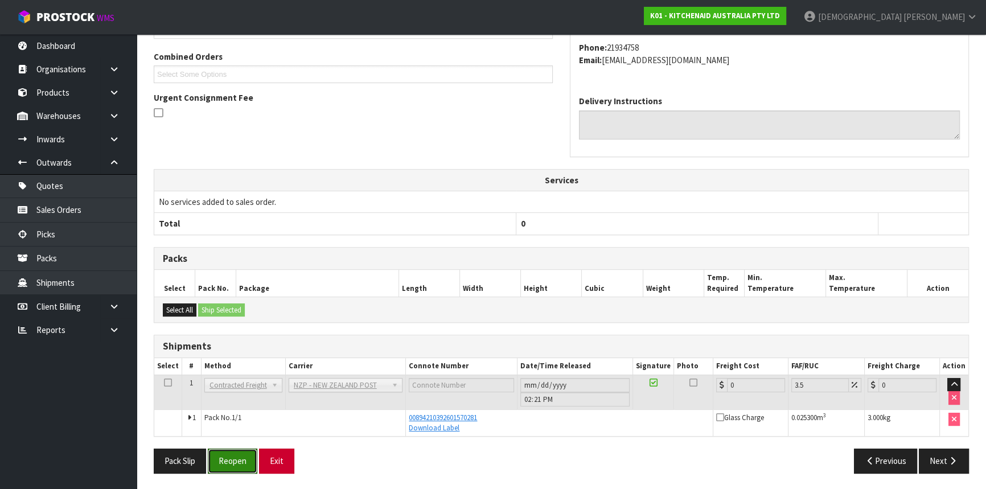
drag, startPoint x: 226, startPoint y: 454, endPoint x: 306, endPoint y: 454, distance: 79.7
click at [227, 454] on button "Reopen" at bounding box center [233, 461] width 50 height 24
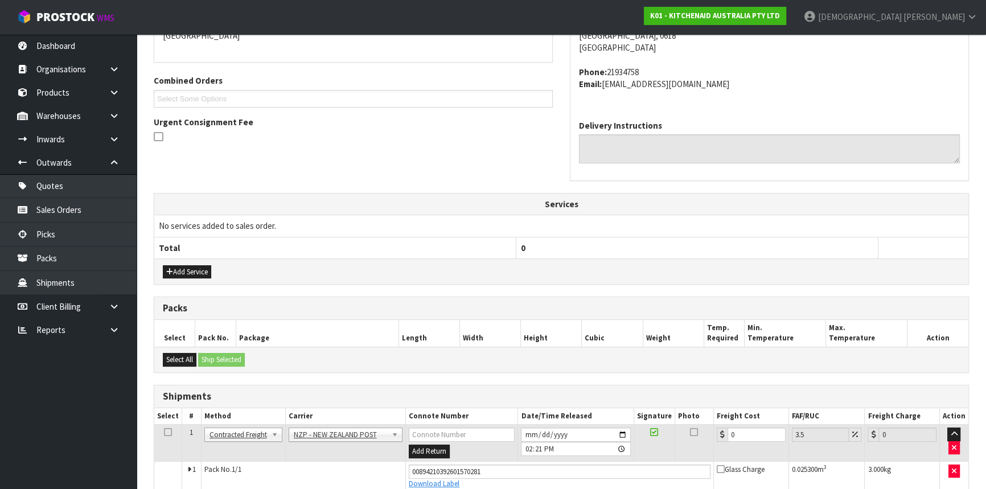
scroll to position [317, 0]
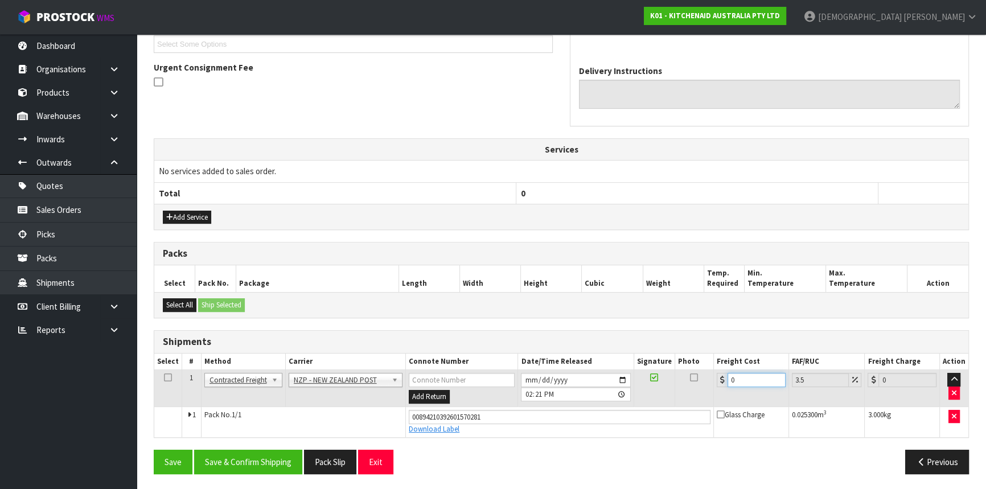
drag, startPoint x: 746, startPoint y: 379, endPoint x: 683, endPoint y: 387, distance: 64.3
click at [683, 387] on tr "1 Client Local Pickup Customer Local Pickup Company Freight Contracted Freight …" at bounding box center [561, 388] width 814 height 37
type input "4"
type input "4.14"
type input "4.3"
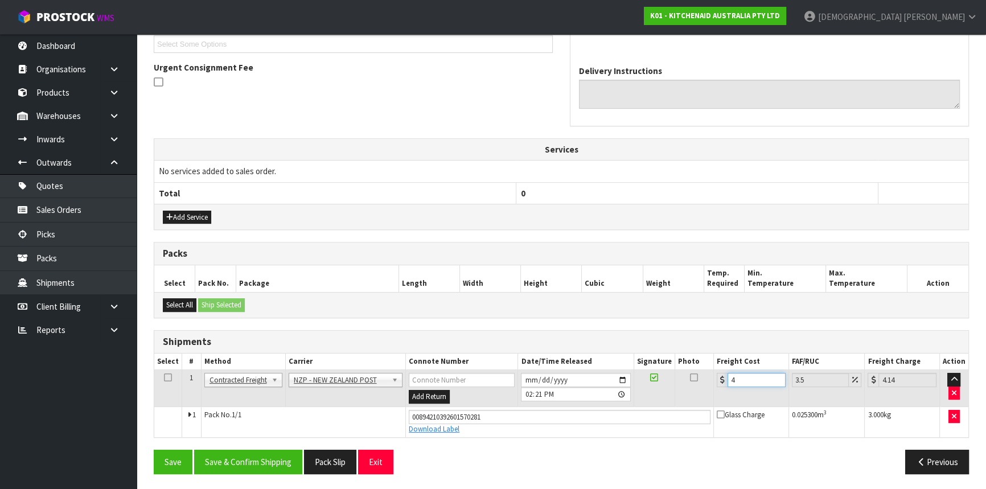
type input "4.45"
type input "4.33"
type input "4.48"
type input "4.33"
click at [256, 461] on button "Save & Confirm Shipping" at bounding box center [248, 462] width 108 height 24
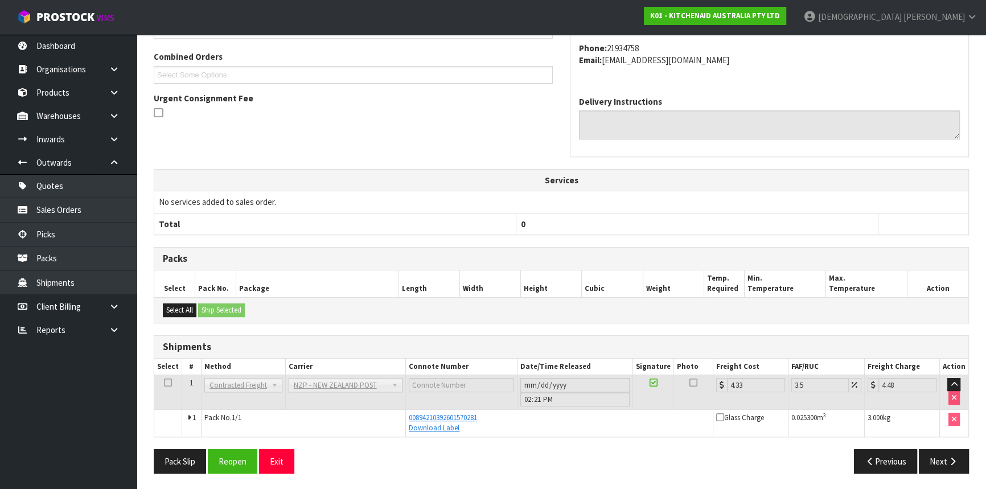
scroll to position [0, 0]
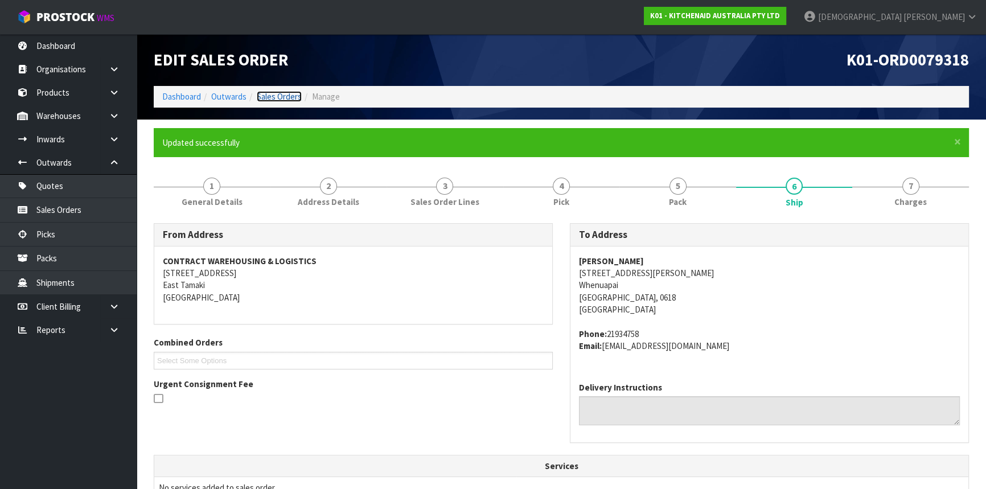
click at [280, 91] on link "Sales Orders" at bounding box center [279, 96] width 45 height 11
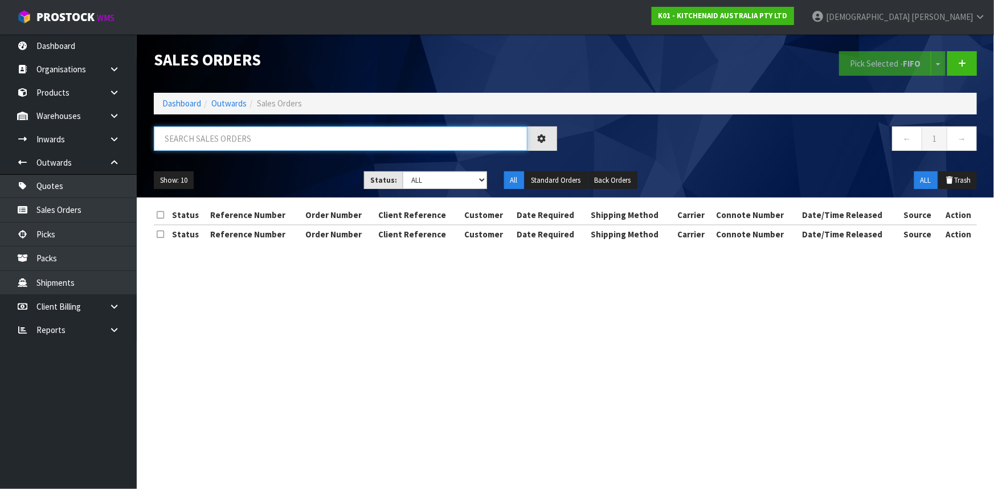
click at [221, 141] on input "text" at bounding box center [341, 138] width 374 height 24
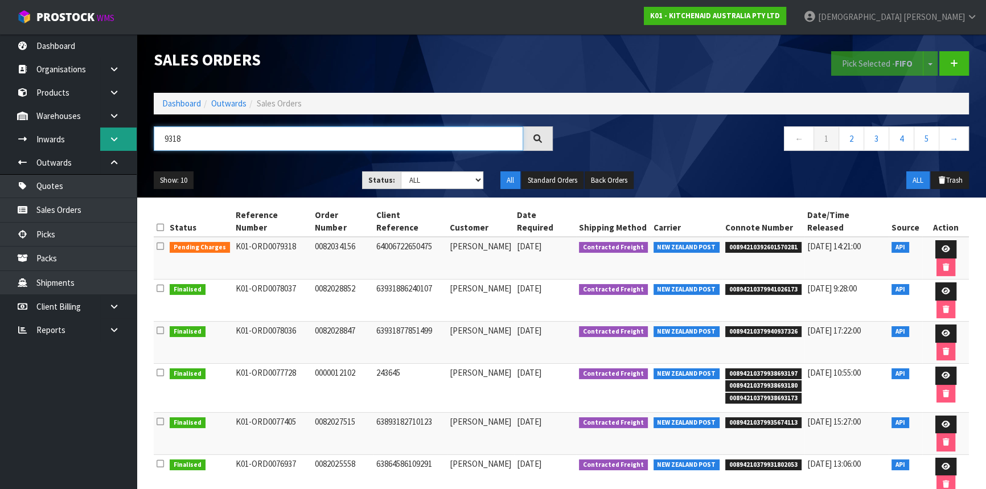
drag, startPoint x: 221, startPoint y: 141, endPoint x: 113, endPoint y: 141, distance: 108.2
click at [113, 141] on body "Toggle navigation ProStock WMS K01 - KITCHENAID AUSTRALIA PTY LTD [PERSON_NAME]…" at bounding box center [493, 244] width 986 height 489
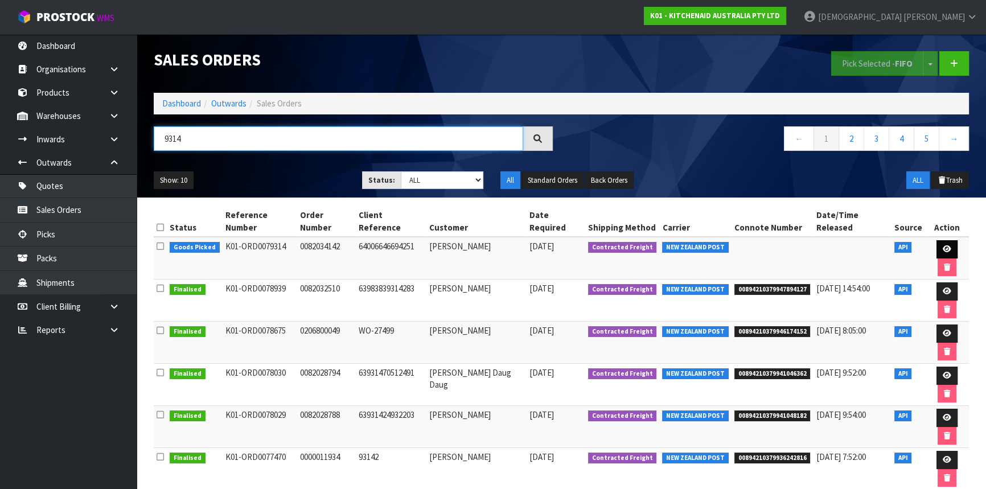
type input "9314"
click at [943, 245] on icon at bounding box center [947, 248] width 9 height 7
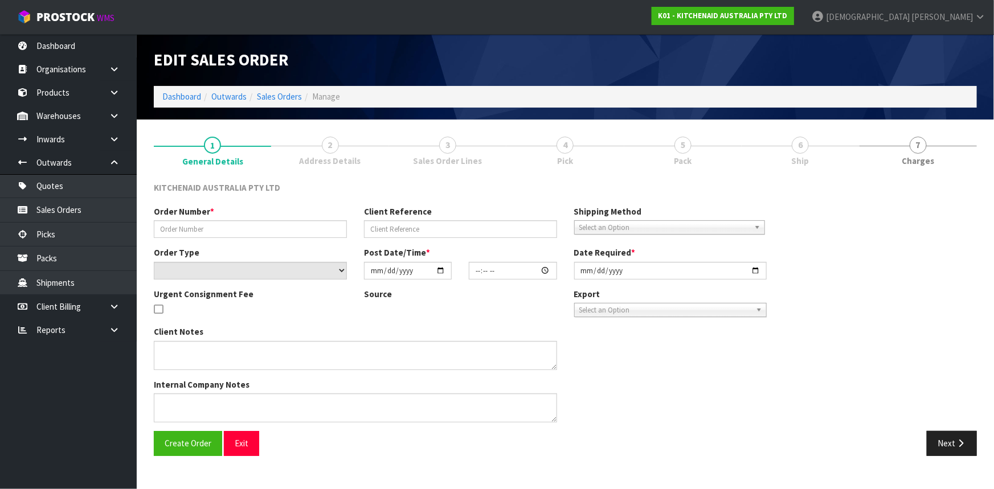
type input "0082034142"
type input "64006646694251"
select select "number:0"
type input "[DATE]"
type input "21:41:03.000"
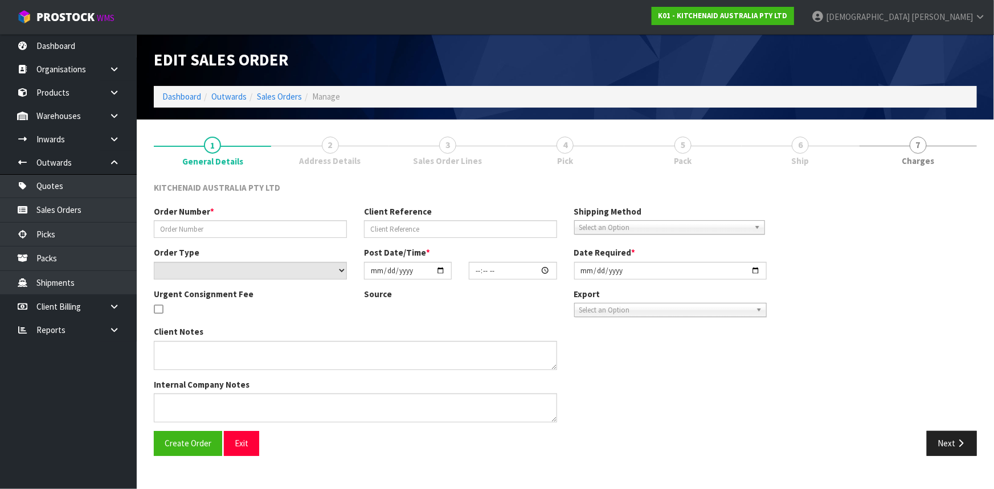
type input "[DATE]"
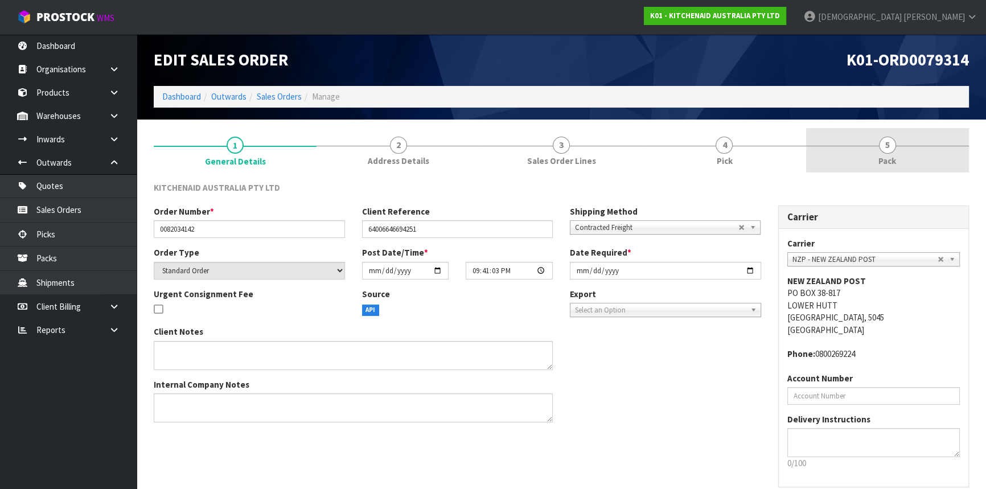
click at [889, 138] on span "5" at bounding box center [887, 145] width 17 height 17
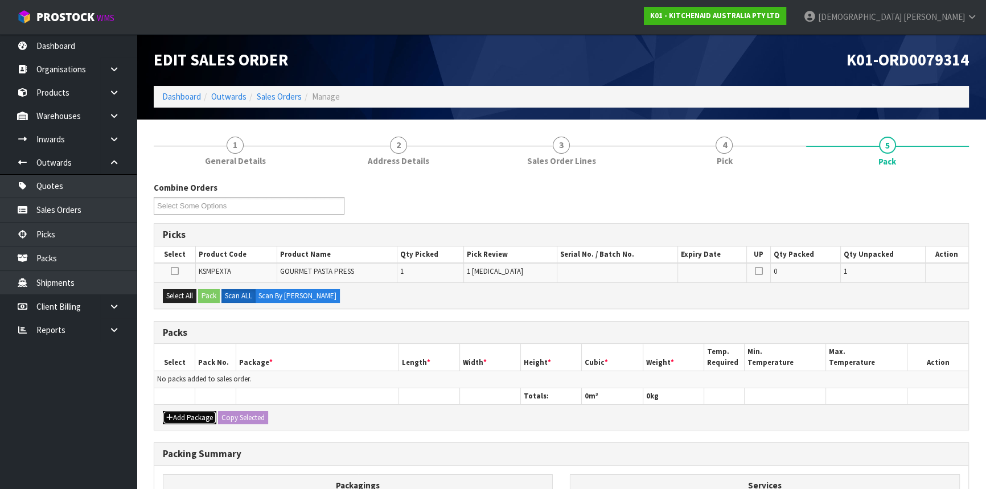
click at [200, 421] on button "Add Package" at bounding box center [190, 418] width 54 height 14
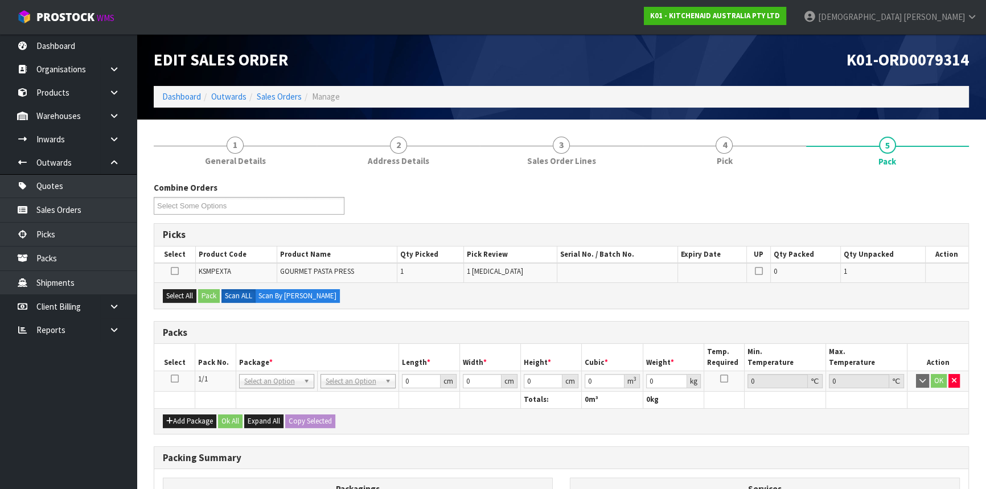
click at [177, 379] on icon at bounding box center [175, 379] width 8 height 1
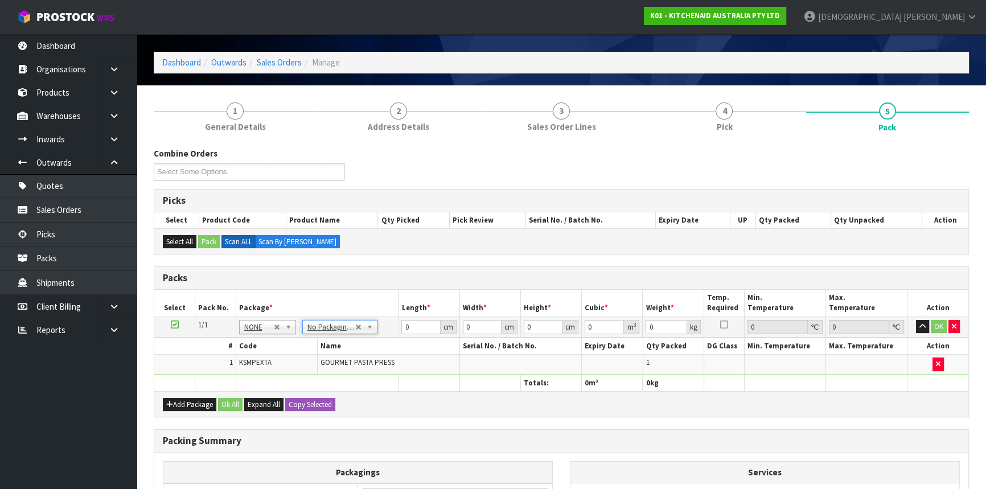
scroll to position [51, 0]
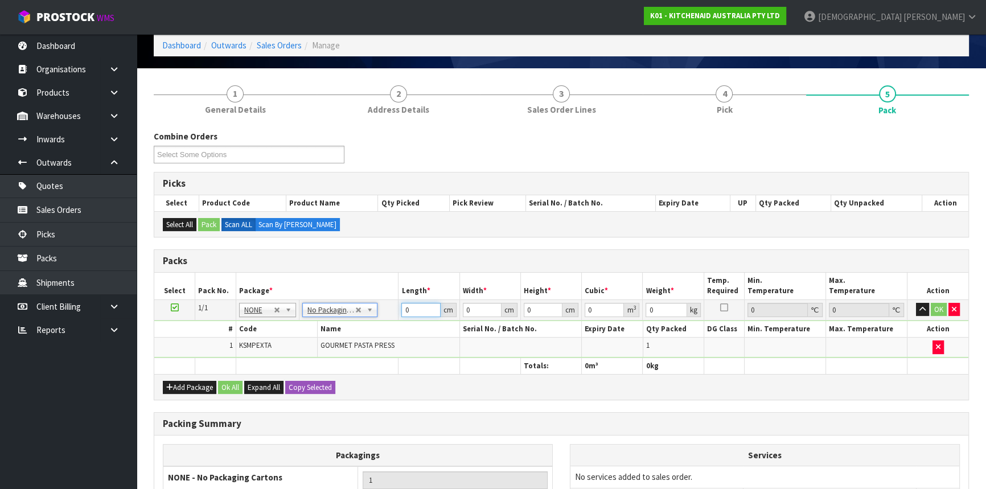
drag, startPoint x: 413, startPoint y: 307, endPoint x: 389, endPoint y: 312, distance: 24.5
click at [389, 312] on tr "1/1 NONE 007-001 007-002 007-004 007-009 007-013 007-014 007-015 007-017 007-01…" at bounding box center [561, 309] width 814 height 20
type input "39"
type input "27"
type input "1"
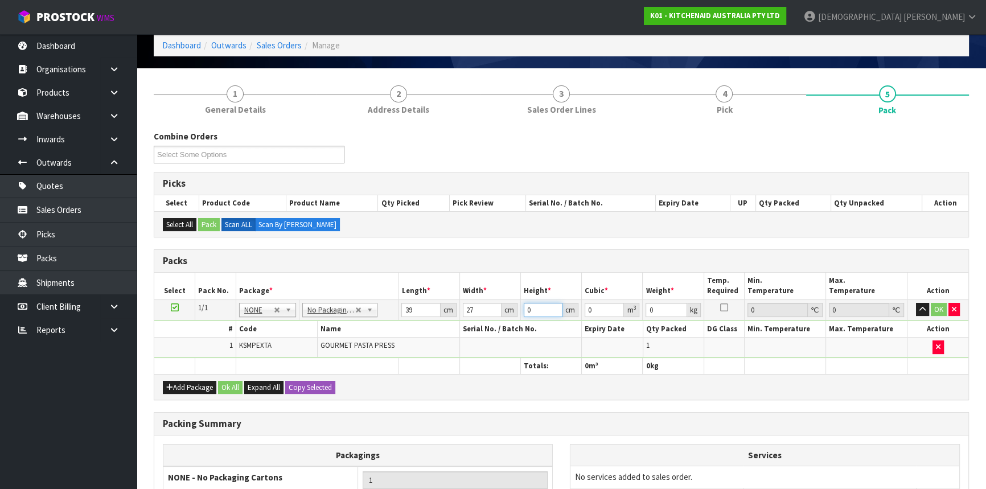
type input "0.001053"
type input "17"
type input "0.017901"
type input "17"
type input "3"
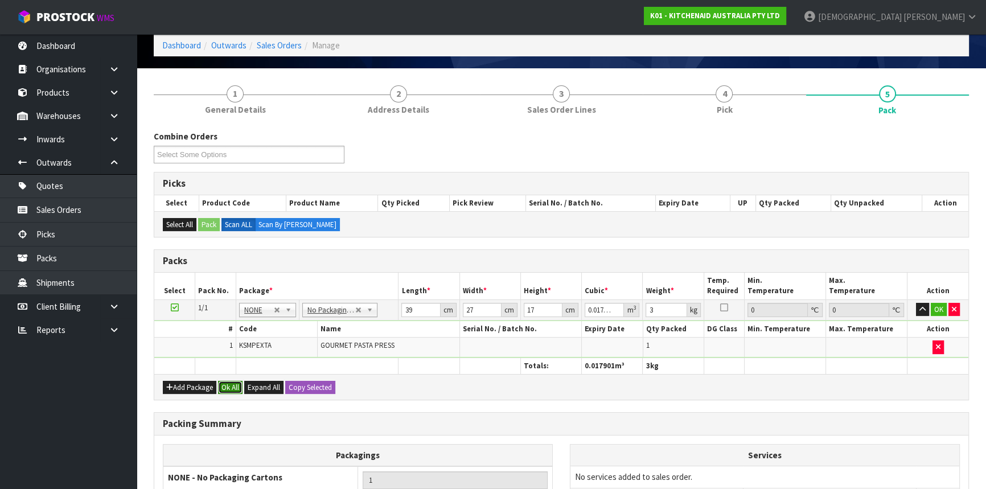
click at [231, 383] on button "Ok All" at bounding box center [230, 388] width 24 height 14
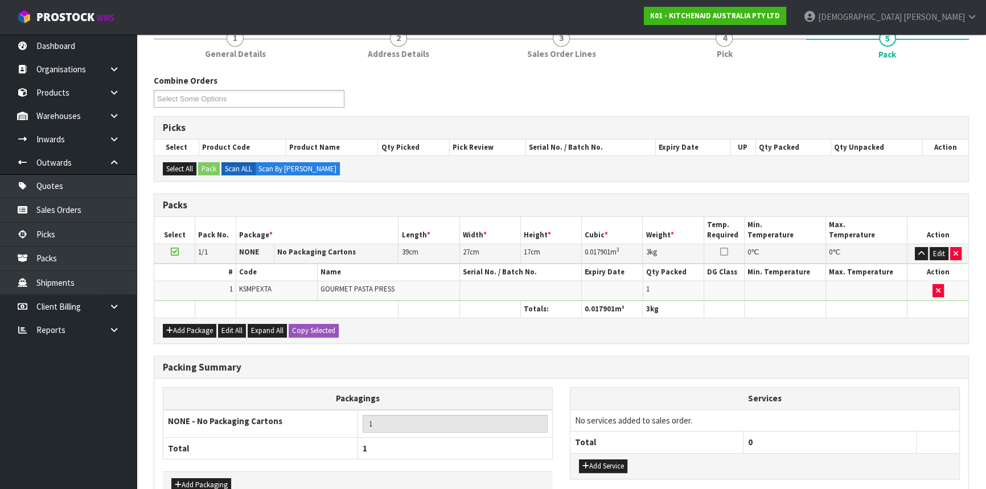
scroll to position [175, 0]
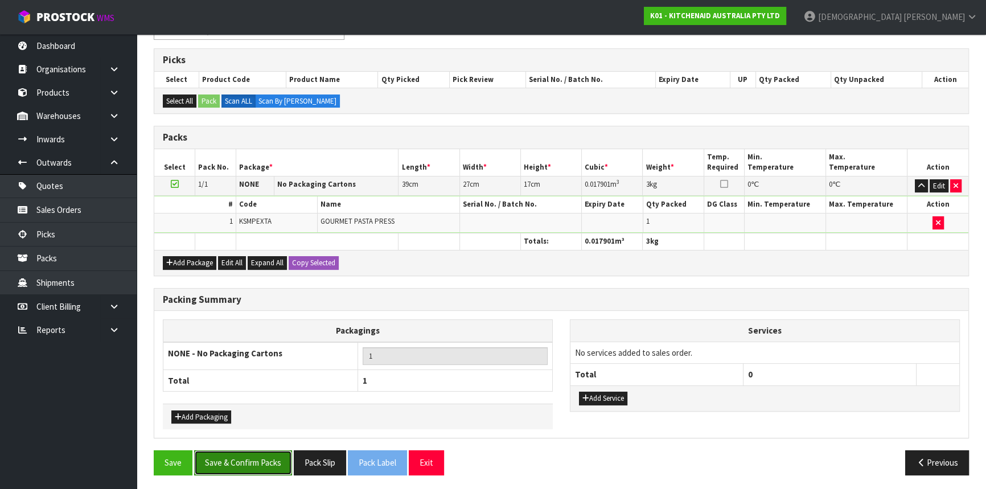
click at [245, 461] on button "Save & Confirm Packs" at bounding box center [243, 462] width 98 height 24
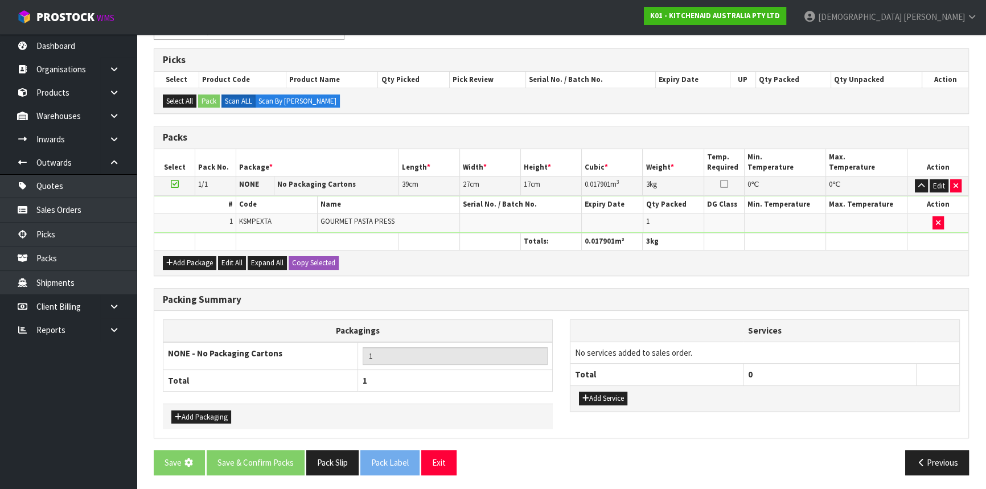
scroll to position [0, 0]
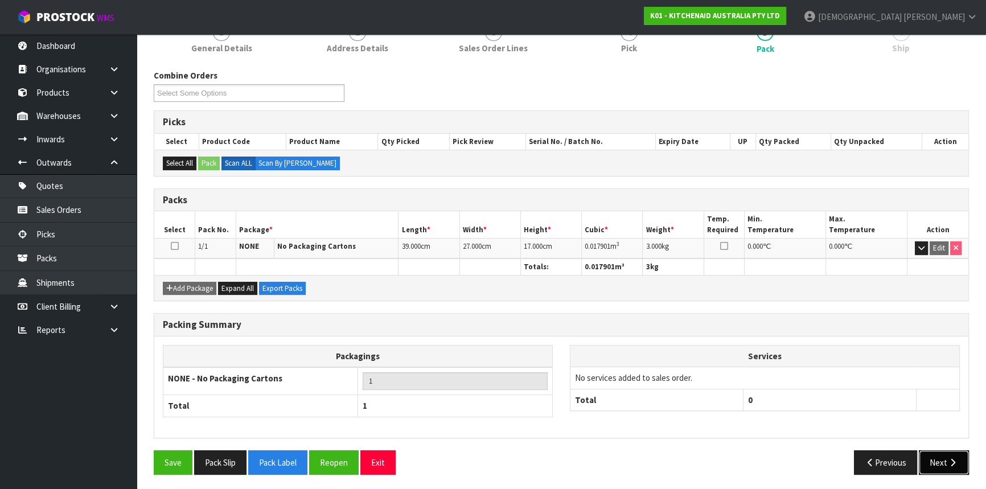
click at [931, 453] on button "Next" at bounding box center [944, 462] width 50 height 24
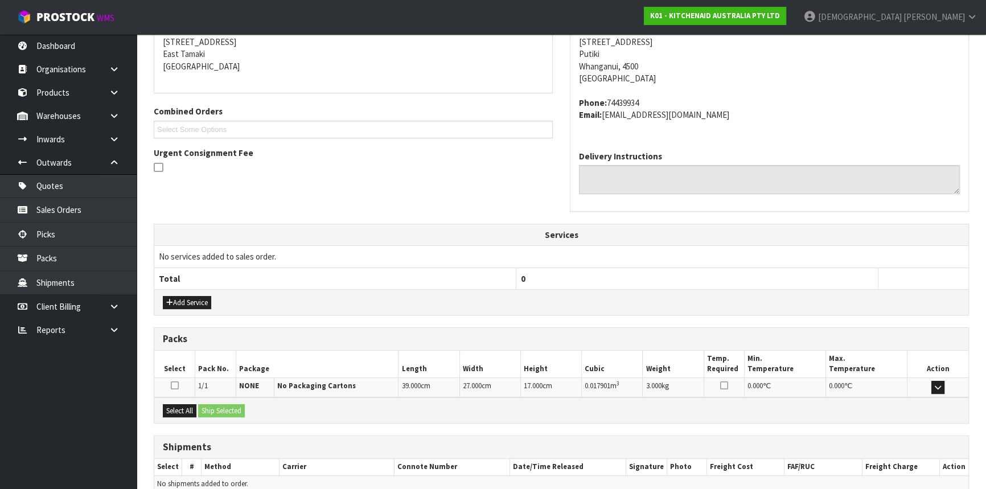
scroll to position [286, 0]
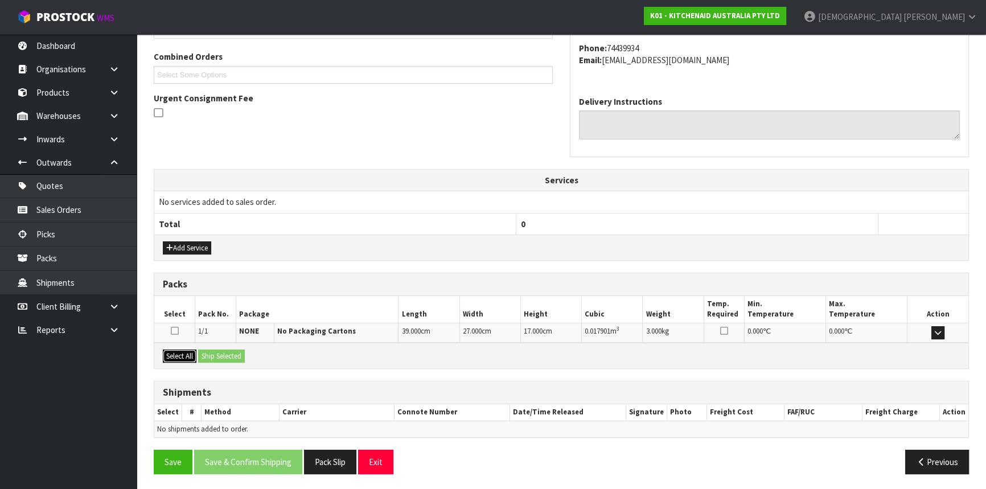
click at [182, 351] on button "Select All" at bounding box center [180, 357] width 34 height 14
click at [218, 350] on button "Ship Selected" at bounding box center [221, 357] width 47 height 14
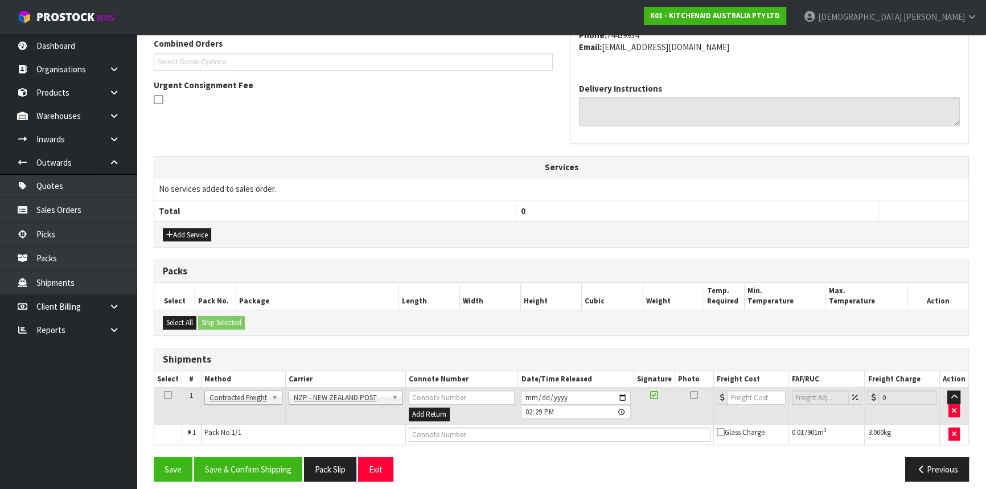
scroll to position [306, 0]
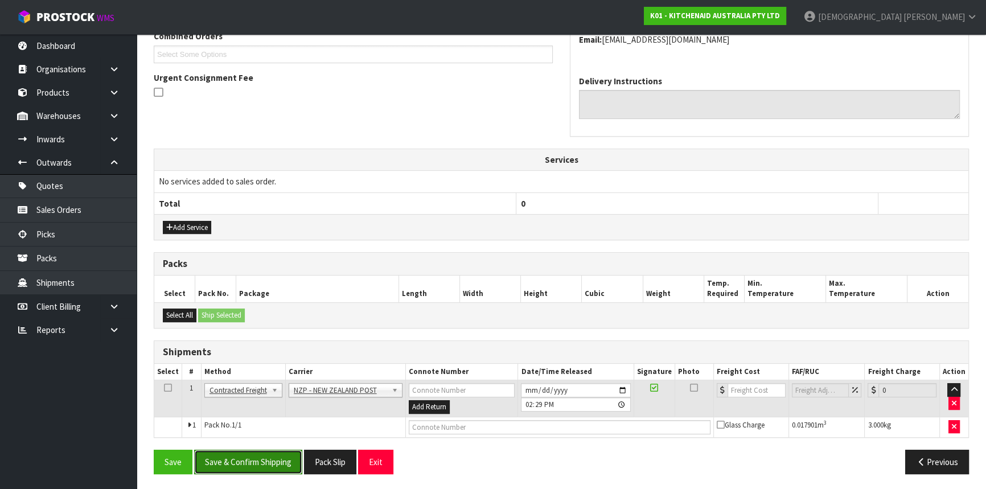
click at [262, 450] on button "Save & Confirm Shipping" at bounding box center [248, 462] width 108 height 24
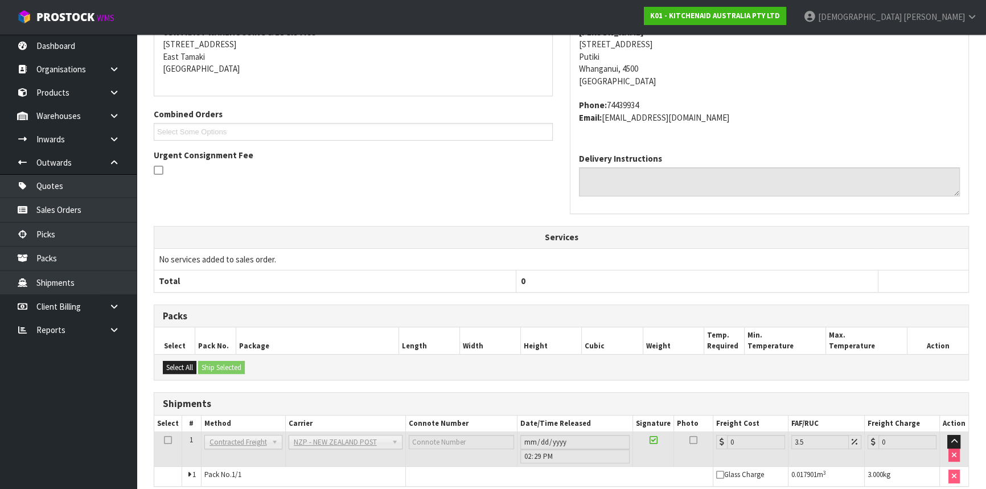
scroll to position [290, 0]
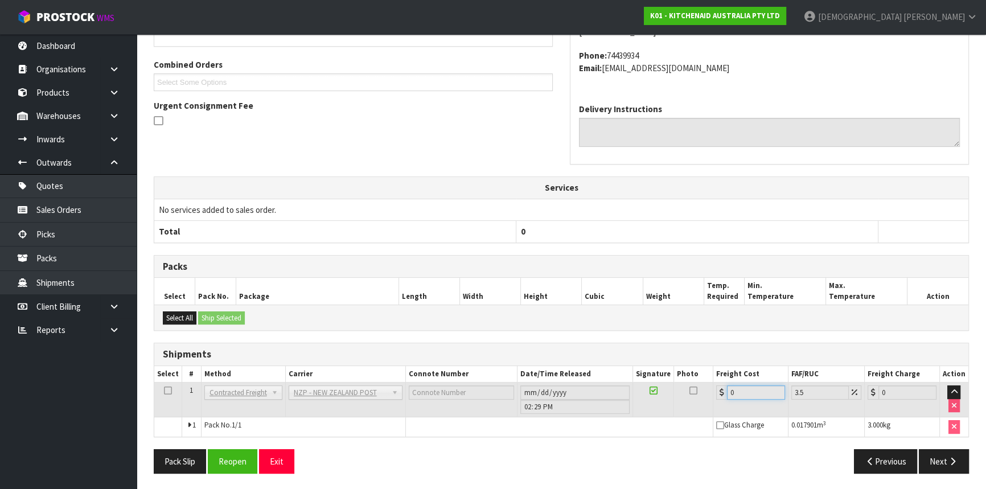
click at [747, 393] on input "0" at bounding box center [756, 392] width 58 height 14
drag, startPoint x: 239, startPoint y: 462, endPoint x: 296, endPoint y: 460, distance: 57.0
click at [239, 462] on button "Reopen" at bounding box center [233, 461] width 50 height 24
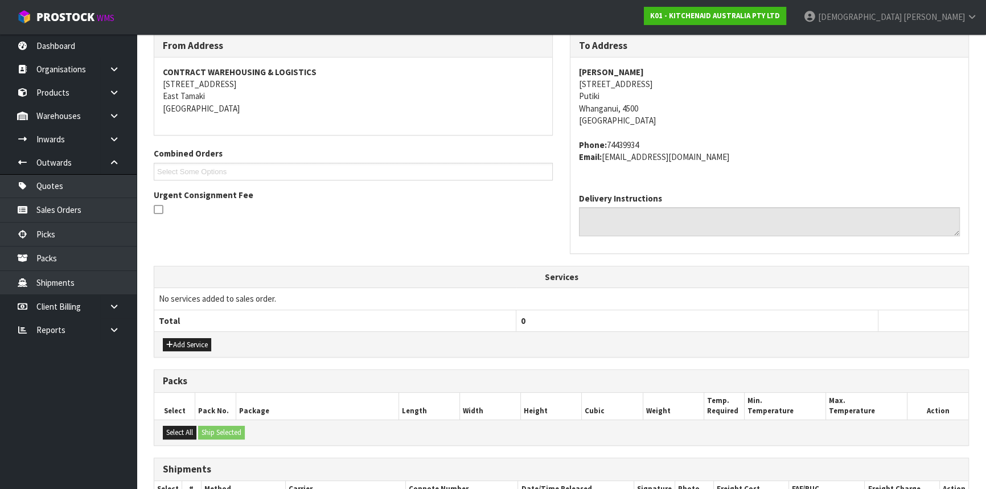
scroll to position [317, 0]
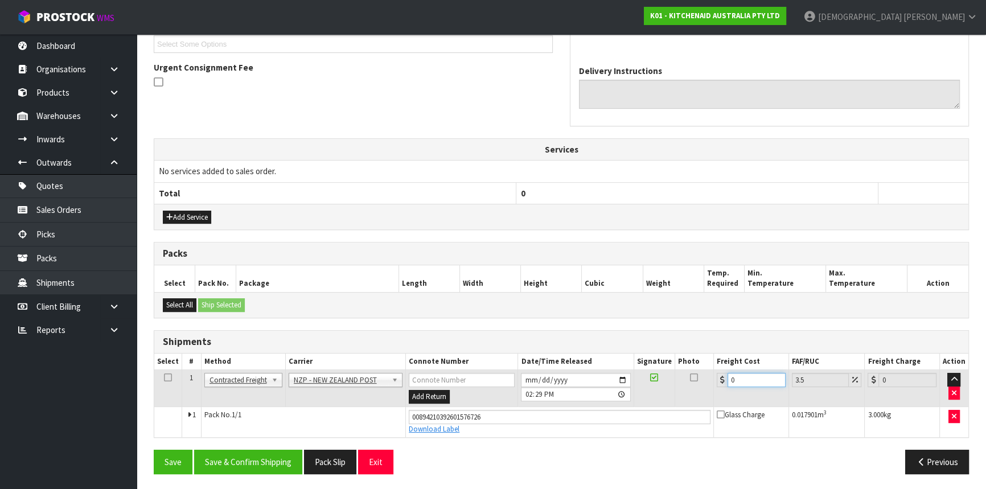
drag, startPoint x: 738, startPoint y: 381, endPoint x: 645, endPoint y: 378, distance: 93.4
click at [660, 378] on tr "1 Client Local Pickup Customer Local Pickup Company Freight Contracted Freight …" at bounding box center [561, 388] width 814 height 37
type input "8"
type input "8.28"
type input "8.4"
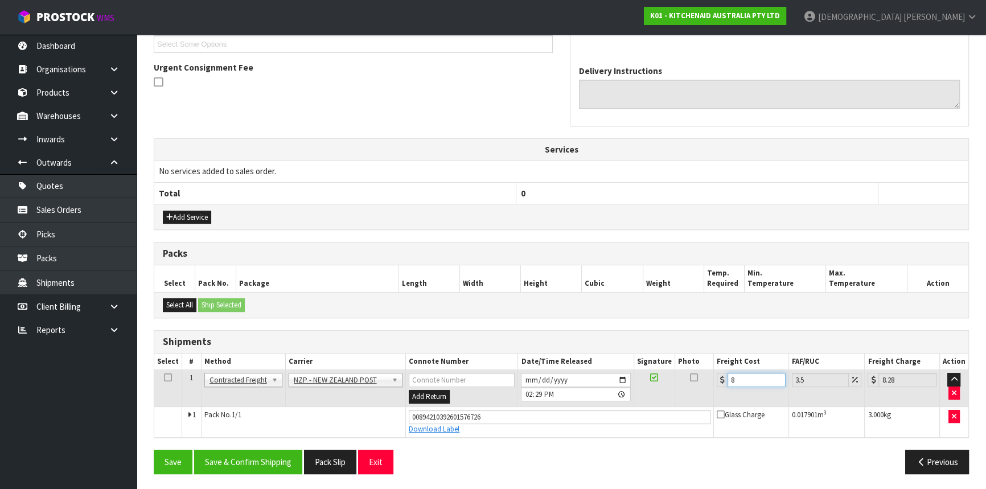
type input "8.69"
type input "8.45"
type input "8.75"
type input "8.45"
click at [254, 458] on button "Save & Confirm Shipping" at bounding box center [248, 462] width 108 height 24
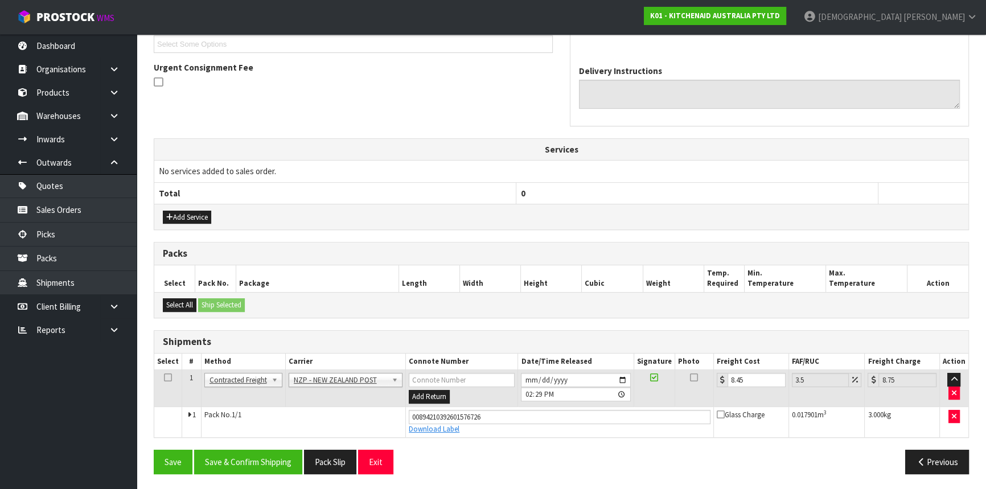
scroll to position [0, 0]
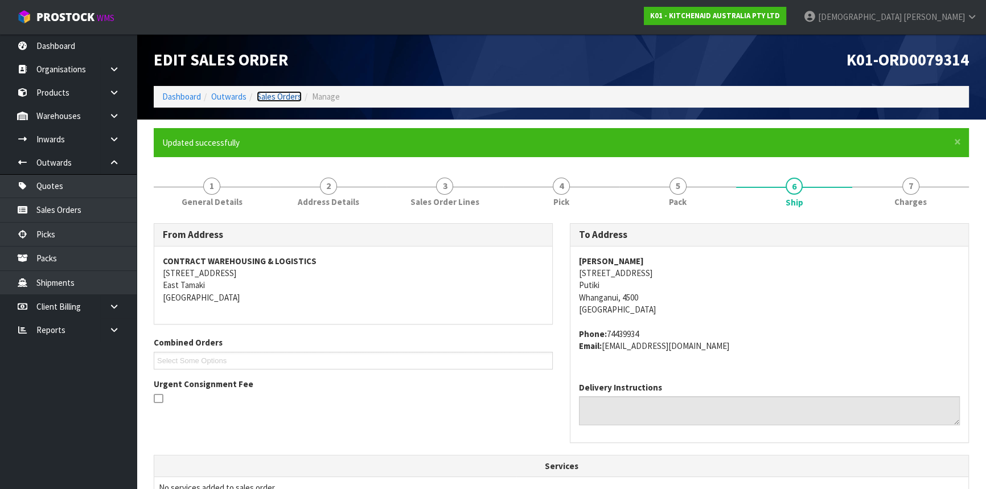
click at [296, 97] on link "Sales Orders" at bounding box center [279, 96] width 45 height 11
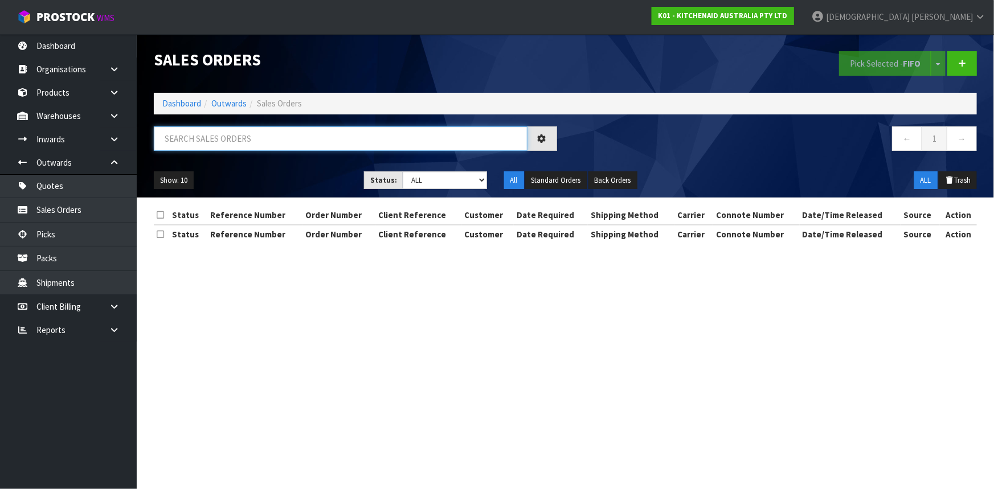
click at [246, 138] on input "text" at bounding box center [341, 138] width 374 height 24
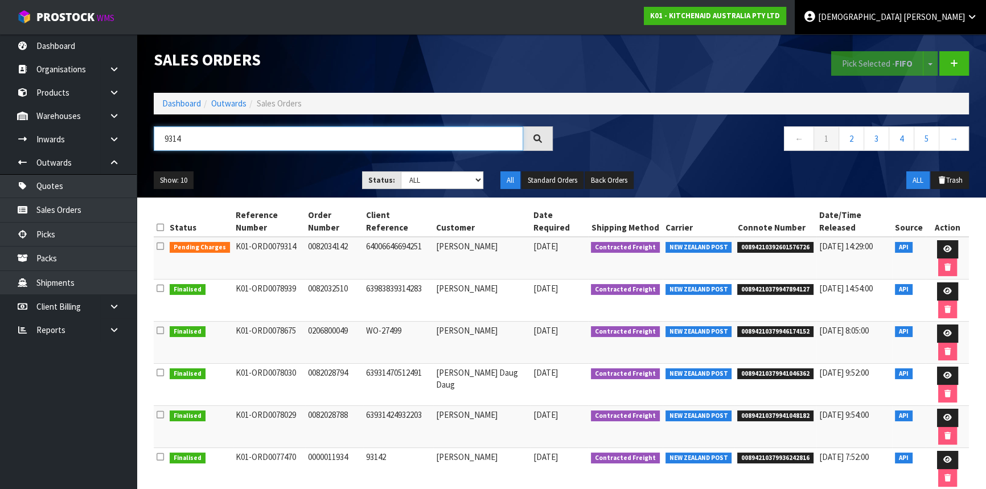
type input "9314"
click at [976, 17] on icon at bounding box center [972, 17] width 11 height 9
click at [920, 36] on ul "Logout" at bounding box center [940, 45] width 91 height 22
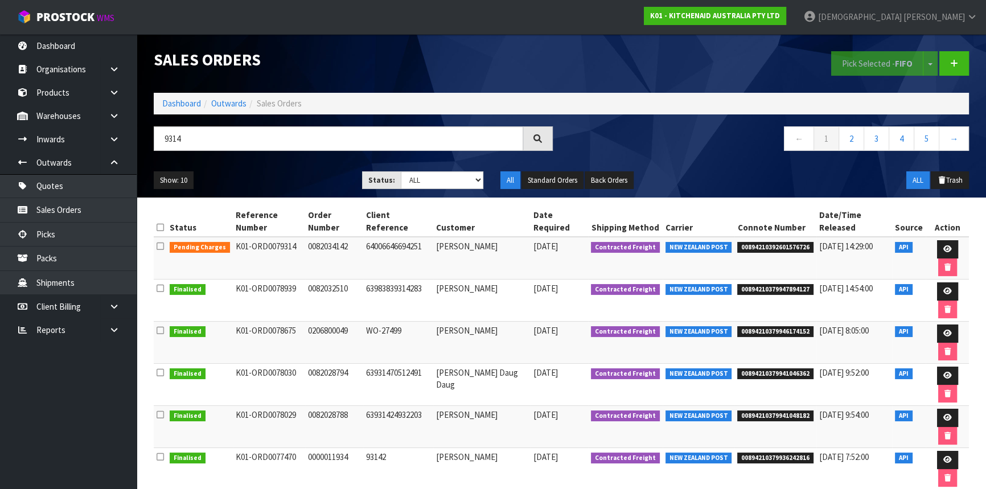
click at [922, 40] on div "Pick Selected - FIFO Split button! FIFO - First In First Out FEFO - First Expir…" at bounding box center [769, 63] width 416 height 59
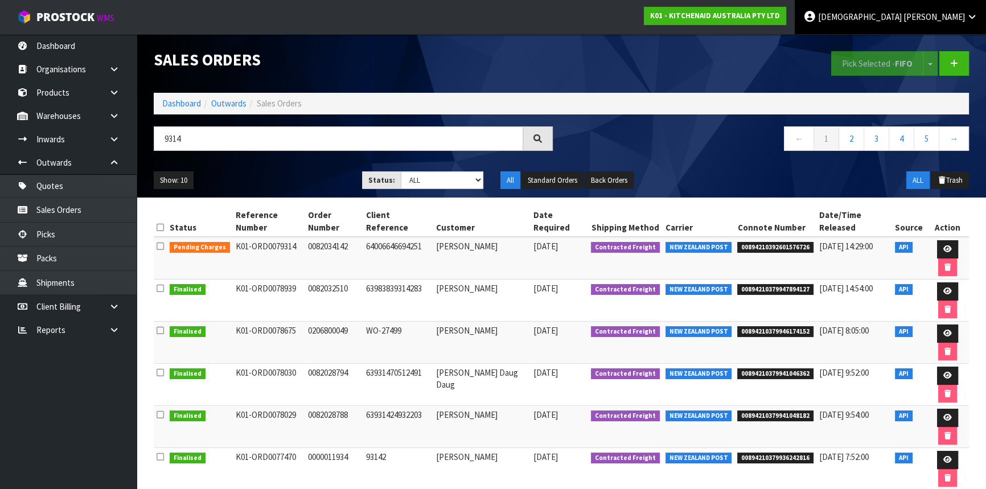
click at [953, 16] on span "[PERSON_NAME]" at bounding box center [934, 16] width 61 height 11
click at [945, 44] on link "Logout" at bounding box center [941, 45] width 90 height 15
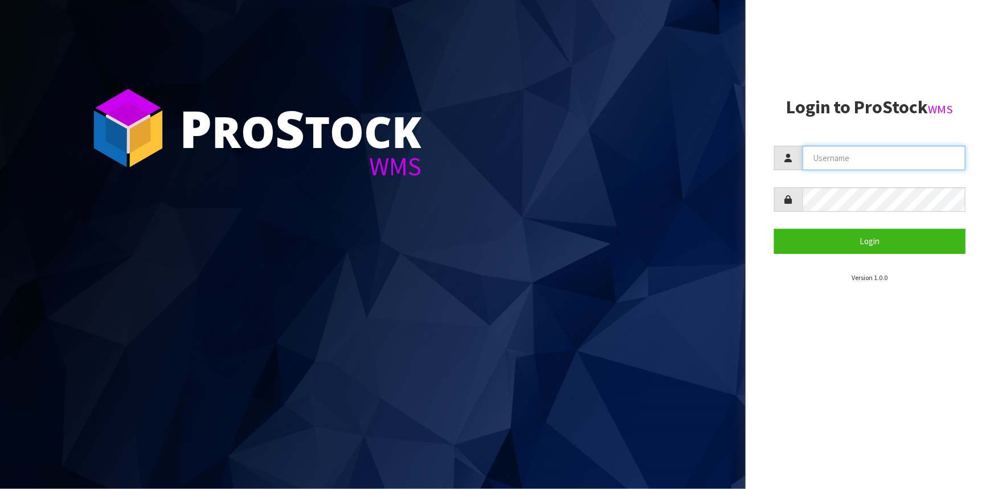
click at [847, 167] on input "text" at bounding box center [883, 158] width 163 height 24
click at [848, 156] on input "text" at bounding box center [883, 158] width 163 height 24
type input "Mausali@cwl.co.nz"
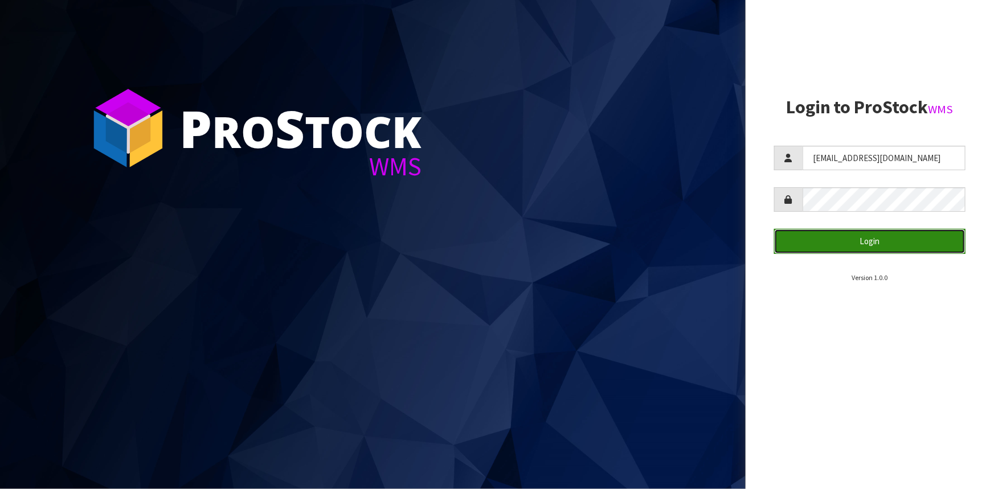
click at [835, 240] on button "Login" at bounding box center [869, 241] width 191 height 24
